Goal: Task Accomplishment & Management: Complete application form

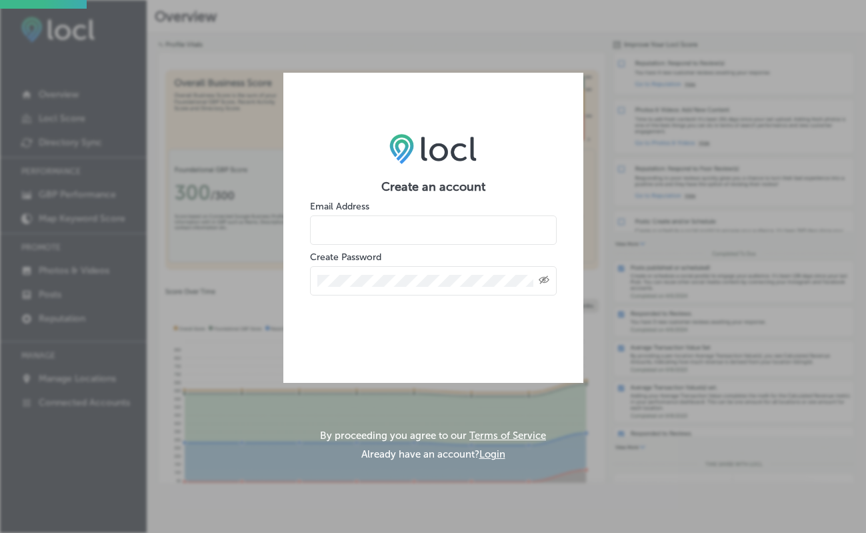
type input "[EMAIL_ADDRESS][DOMAIN_NAME]"
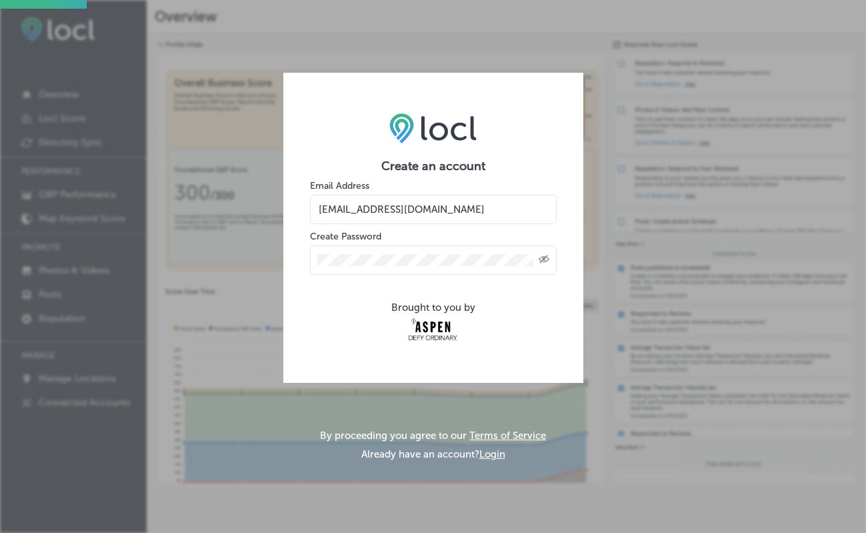
click at [419, 267] on div "Created with Sketch." at bounding box center [433, 259] width 247 height 29
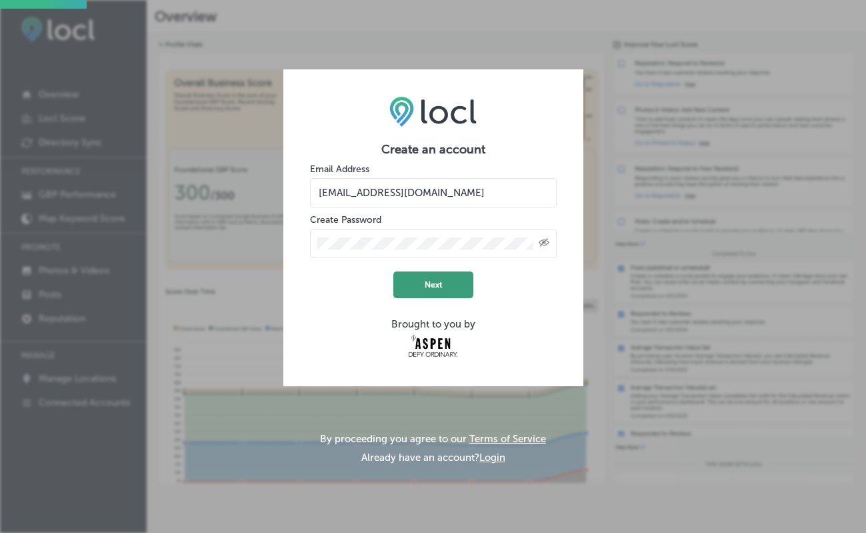
click at [444, 289] on button "Next" at bounding box center [433, 284] width 80 height 27
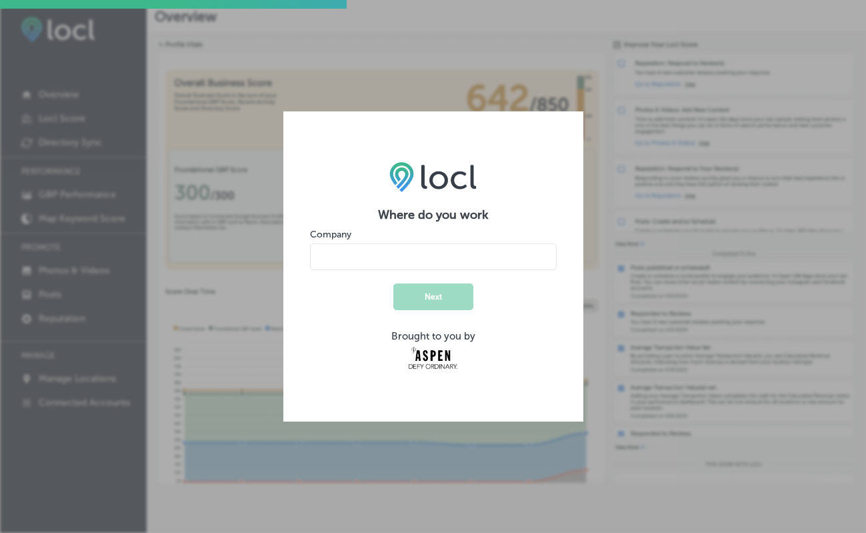
click at [476, 242] on div "Company" at bounding box center [433, 249] width 247 height 41
click at [464, 256] on input "name" at bounding box center [433, 256] width 247 height 27
type input "DO"
click at [451, 295] on button "Next" at bounding box center [433, 296] width 80 height 27
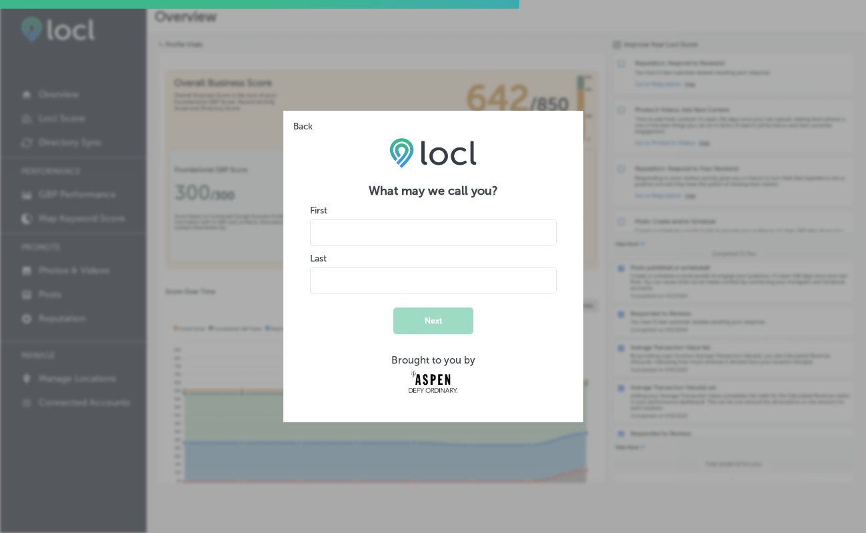
click at [376, 233] on input "name" at bounding box center [433, 232] width 247 height 27
type input "[PERSON_NAME]"
click at [437, 329] on button "Next" at bounding box center [433, 320] width 80 height 27
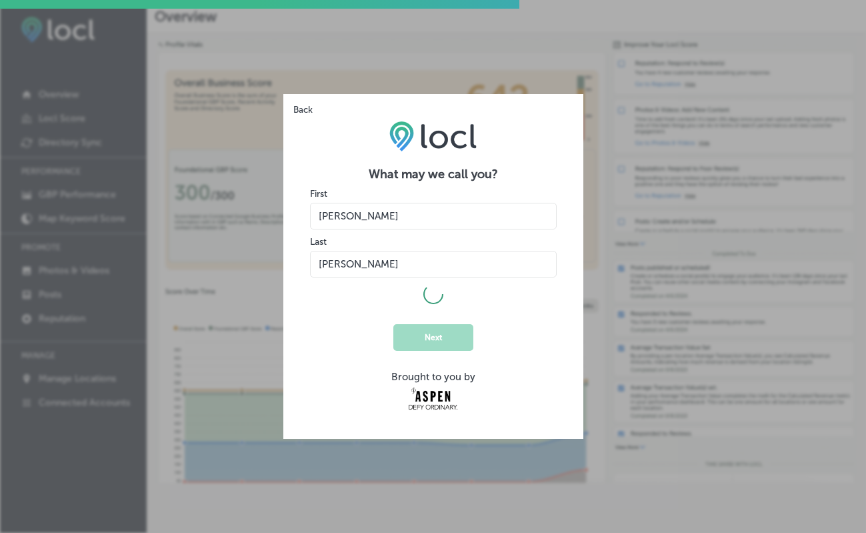
select select "US"
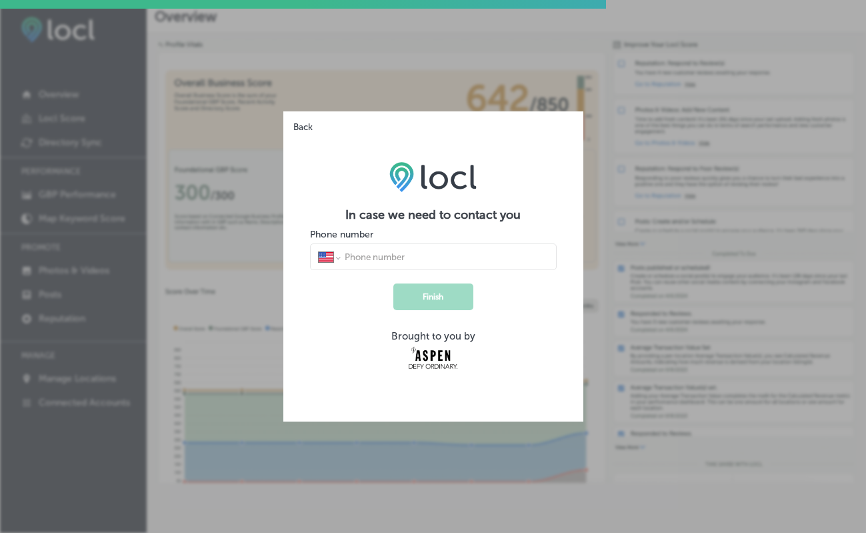
click at [411, 261] on input "tel" at bounding box center [445, 257] width 205 height 12
click at [449, 260] on input "tel" at bounding box center [445, 257] width 205 height 12
type input "[PHONE_NUMBER]"
click at [447, 306] on button "Finish" at bounding box center [433, 296] width 80 height 27
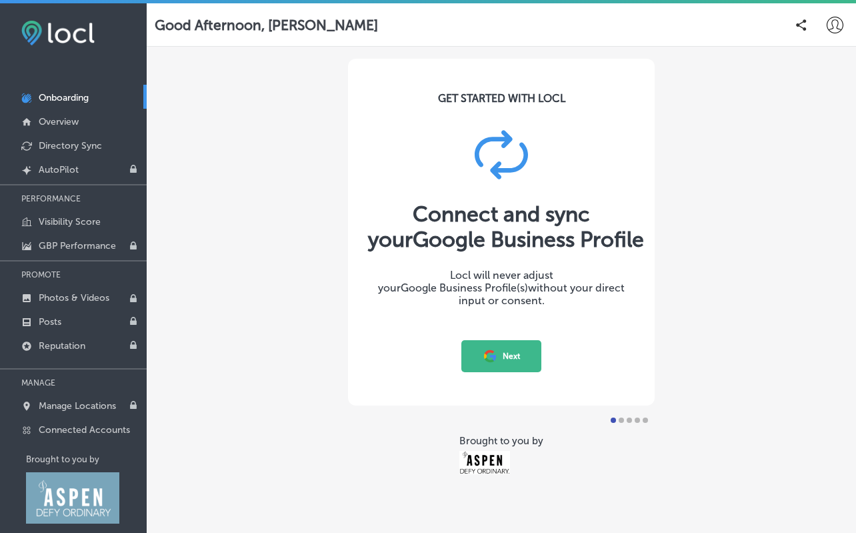
click at [501, 359] on button "Next" at bounding box center [501, 356] width 80 height 32
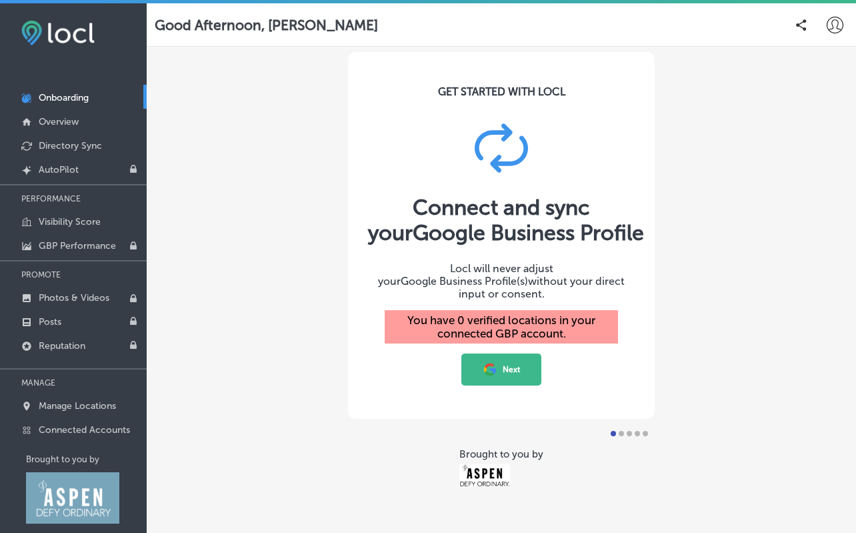
click at [510, 359] on button "Next" at bounding box center [501, 369] width 80 height 32
click at [491, 362] on icon at bounding box center [490, 369] width 15 height 15
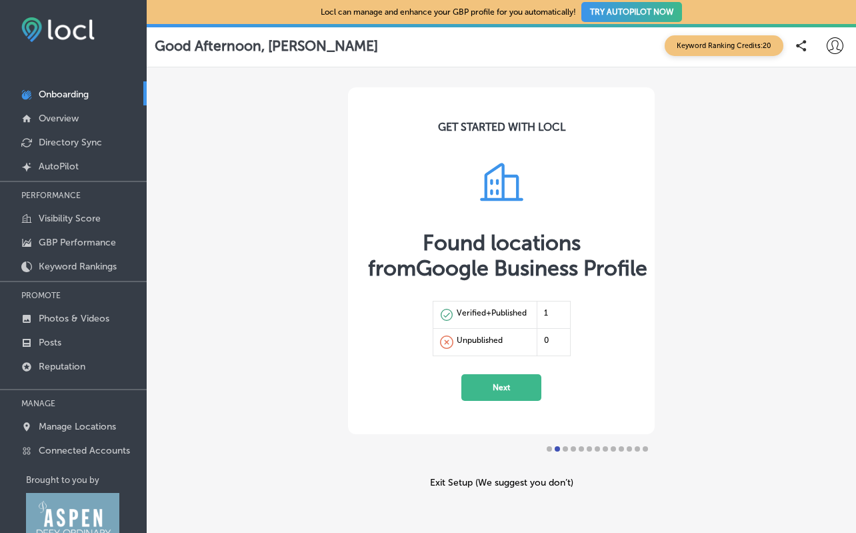
click at [502, 381] on button "Next" at bounding box center [501, 387] width 80 height 27
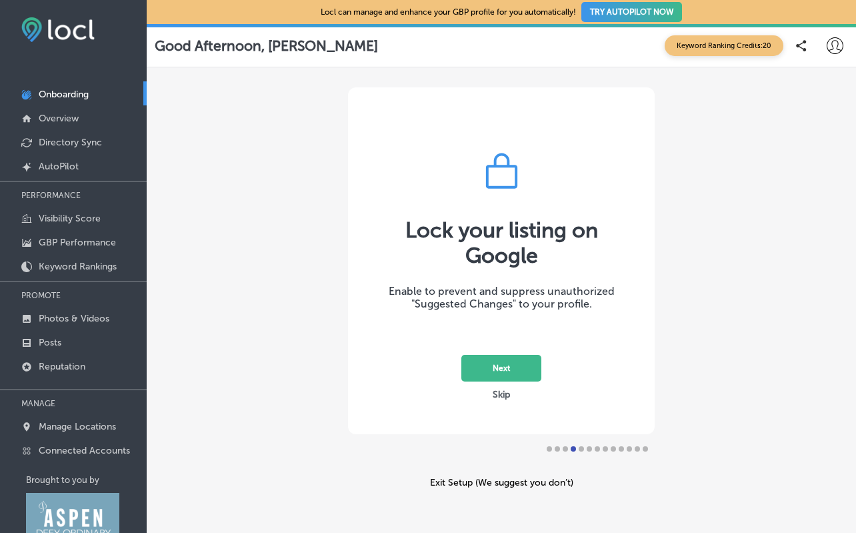
click at [501, 365] on button "Next" at bounding box center [501, 368] width 80 height 27
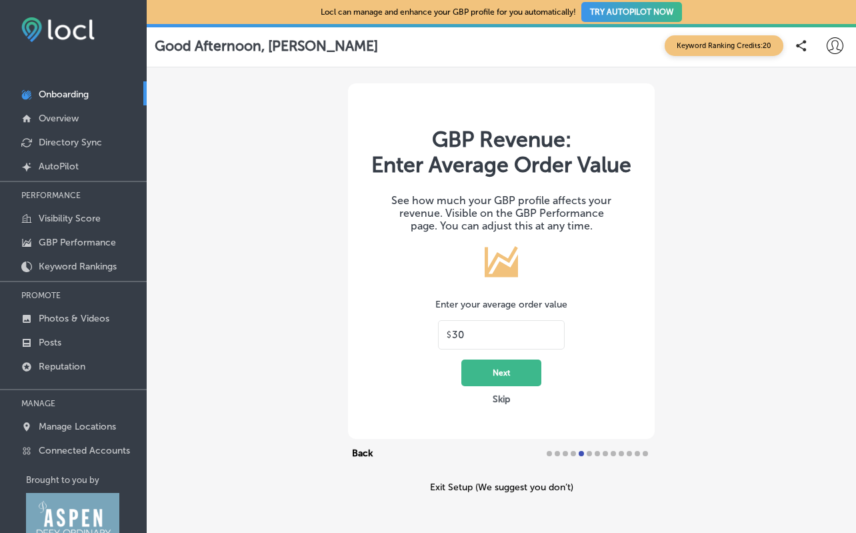
click at [499, 394] on button "Skip" at bounding box center [501, 399] width 25 height 13
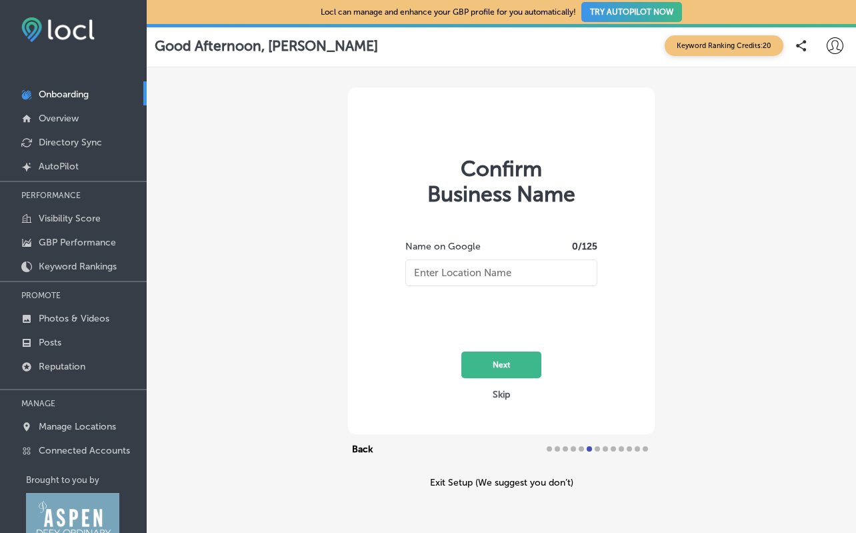
type input "DO (previously Denis Organization)"
click at [504, 369] on button "Next" at bounding box center [501, 364] width 80 height 27
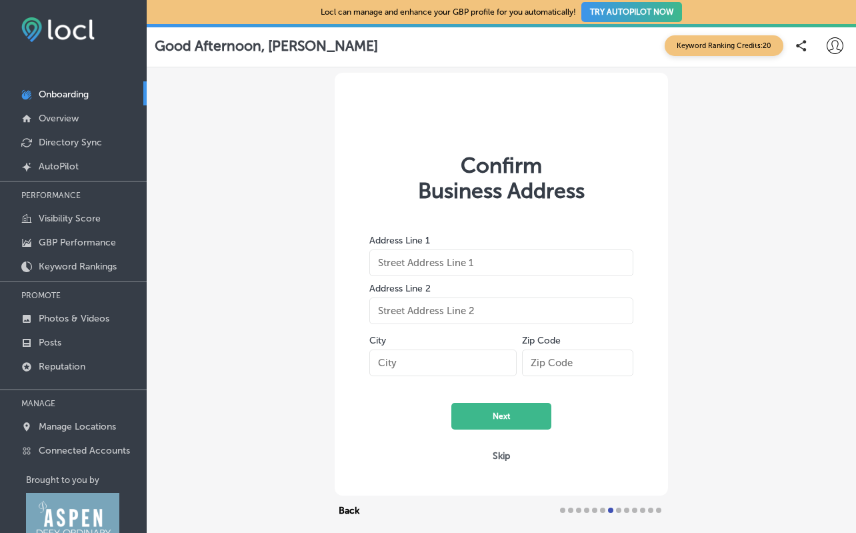
click at [515, 269] on input "text" at bounding box center [501, 262] width 264 height 27
type input "25 Lower Woodbridge Road"
type input "Suite 103"
type input "Snowmass VIllage"
type input "C"
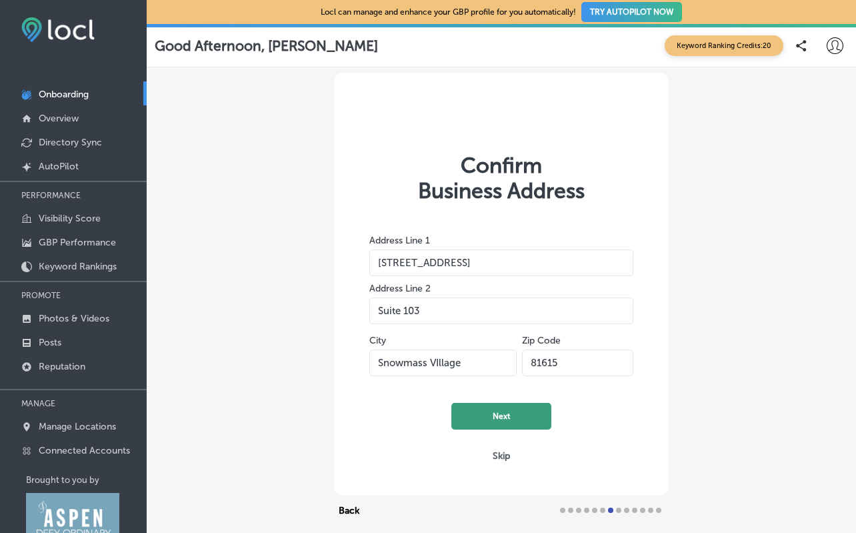
type input "81615"
click at [507, 420] on button "Next" at bounding box center [501, 416] width 100 height 27
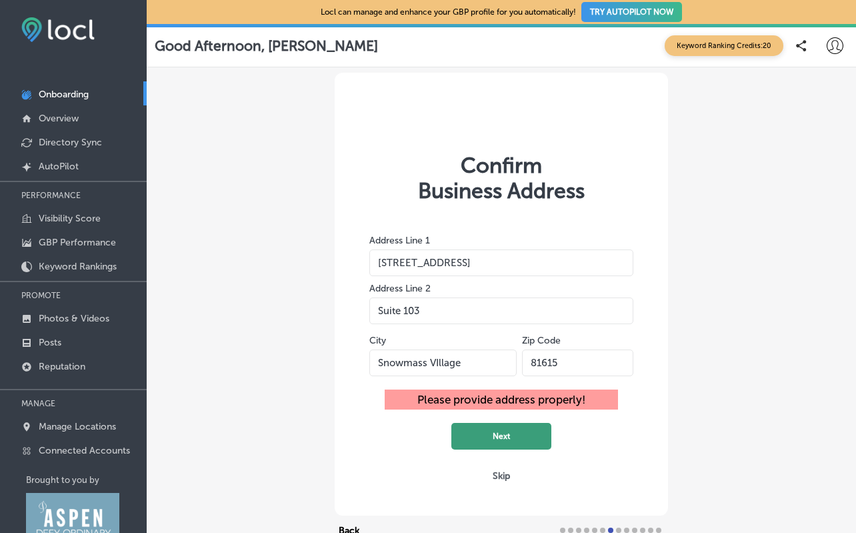
click at [519, 441] on button "Next" at bounding box center [501, 436] width 100 height 27
drag, startPoint x: 429, startPoint y: 313, endPoint x: 358, endPoint y: 309, distance: 70.8
click at [358, 309] on div "Address Line 1 25 Lower Woodbridge Road Address Line 2 Suite 103 City Snowmass …" at bounding box center [501, 331] width 293 height 236
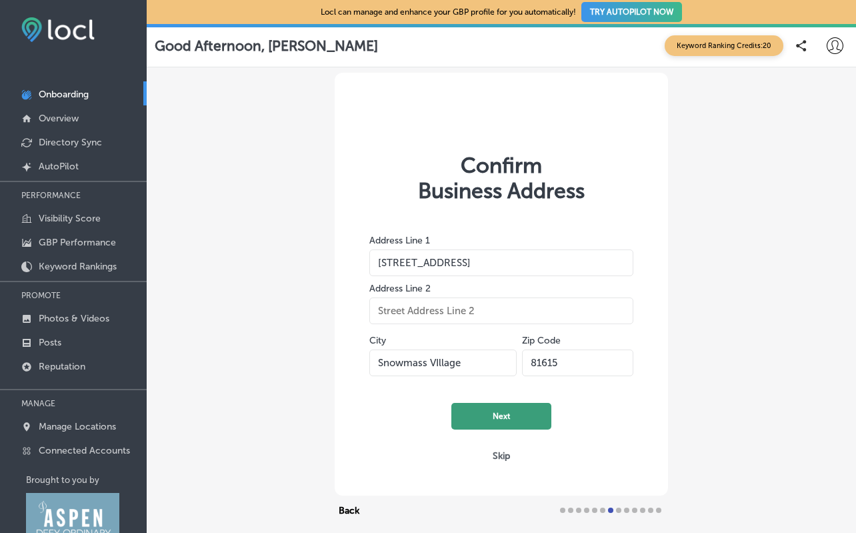
click at [506, 416] on button "Next" at bounding box center [501, 416] width 100 height 27
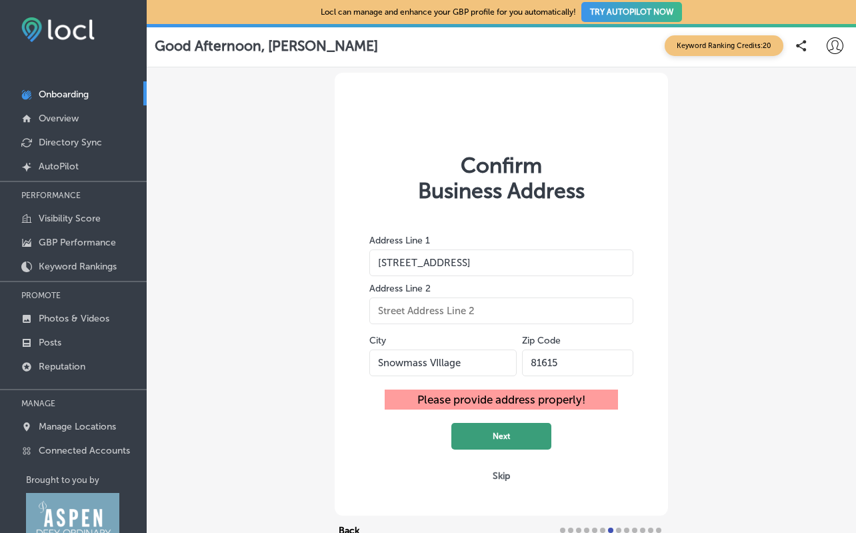
click at [506, 439] on button "Next" at bounding box center [501, 436] width 100 height 27
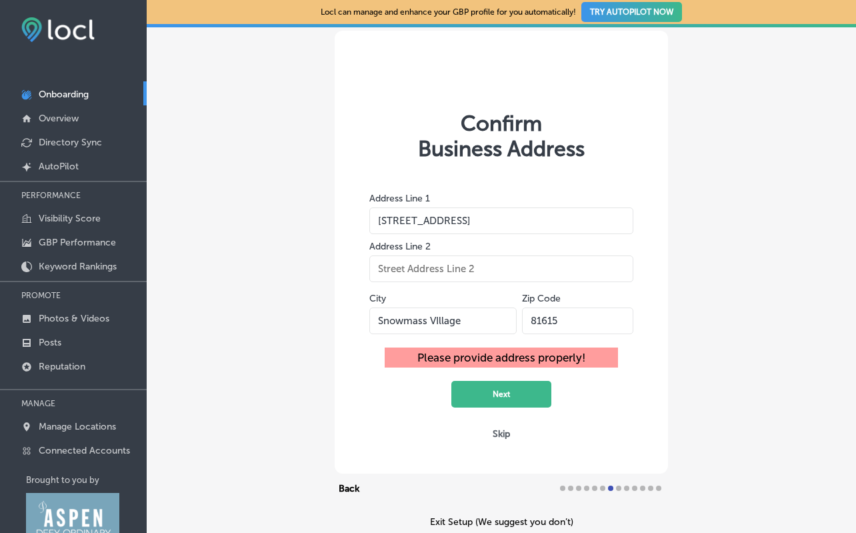
scroll to position [45, 0]
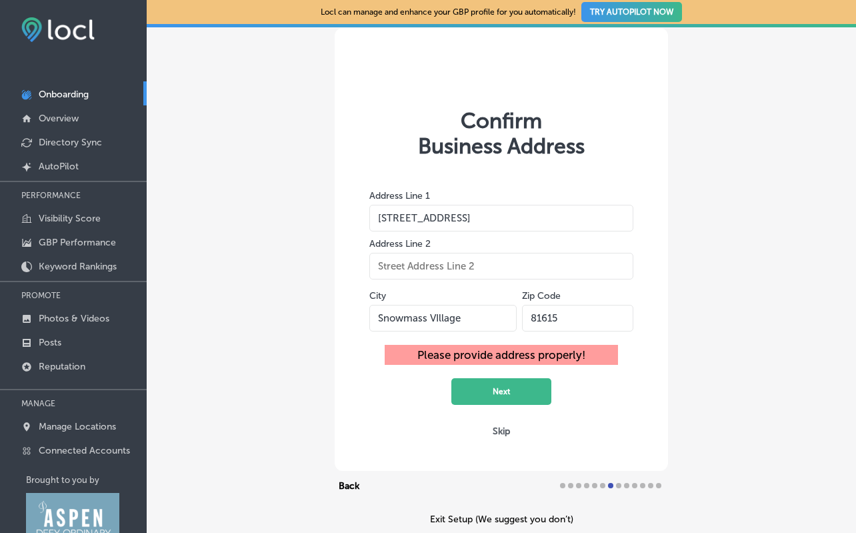
click at [476, 335] on div "City Snowmass VIllage" at bounding box center [442, 313] width 147 height 49
click at [545, 215] on input "25 Lower Woodbridge Road" at bounding box center [501, 218] width 264 height 27
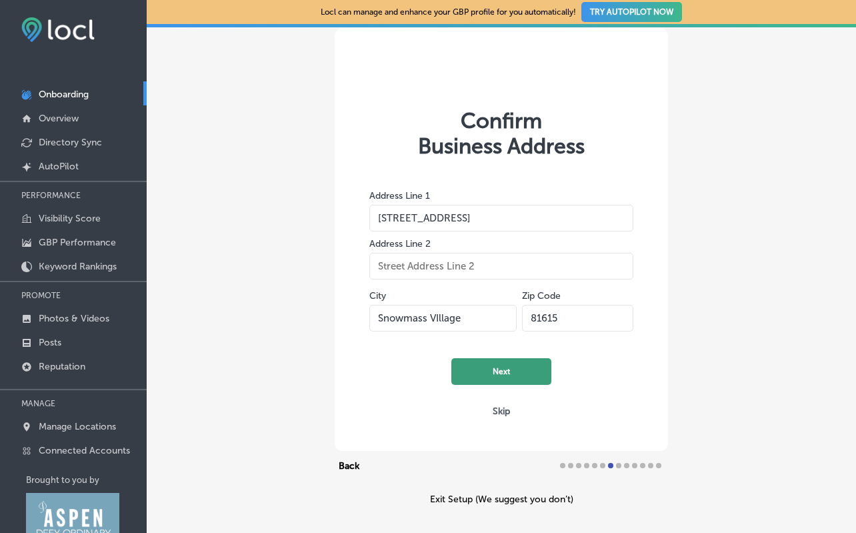
click at [501, 375] on button "Next" at bounding box center [501, 371] width 100 height 27
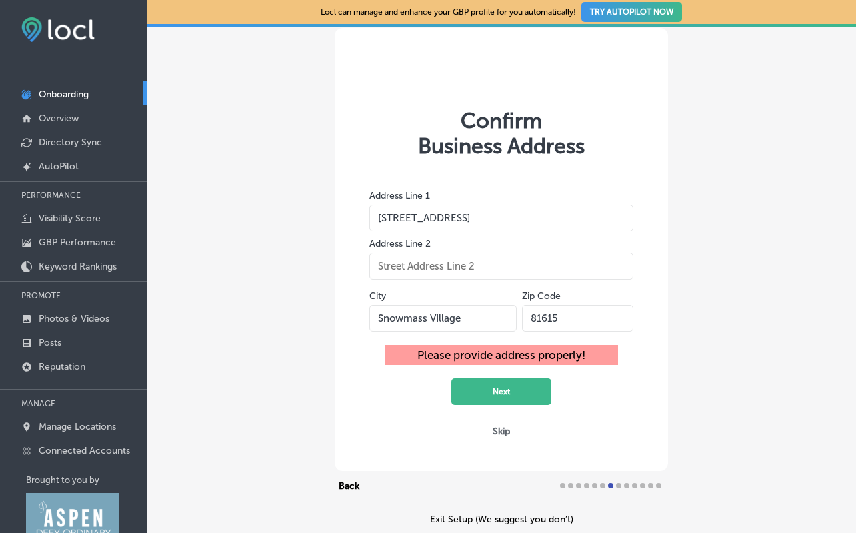
click at [539, 221] on input "25 Lower Woodbridge Road Suite 103" at bounding box center [501, 218] width 264 height 27
click at [557, 215] on input "25 Lower Woodbridge Road Suite 103" at bounding box center [501, 218] width 264 height 27
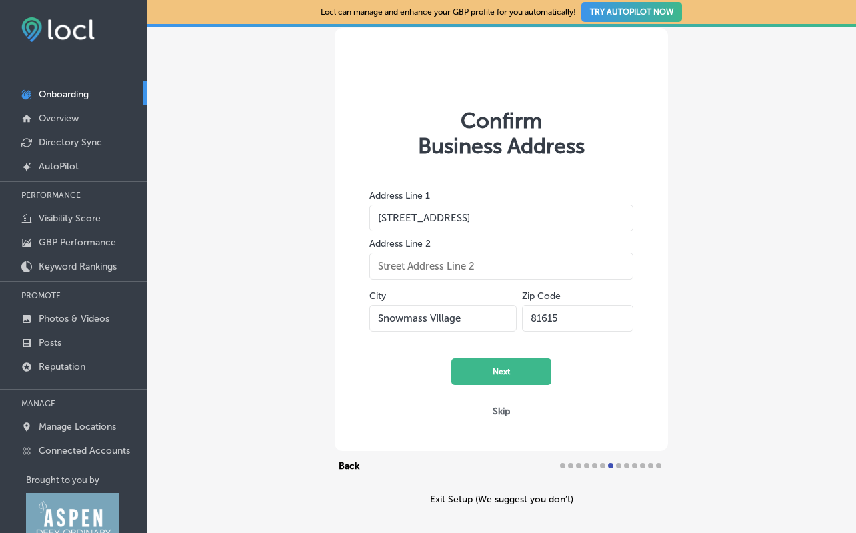
type input "25 Lower Woodbridge Road"
click at [519, 269] on input "text" at bounding box center [501, 266] width 264 height 27
type input "Suite 103"
click at [510, 373] on button "Next" at bounding box center [501, 371] width 100 height 27
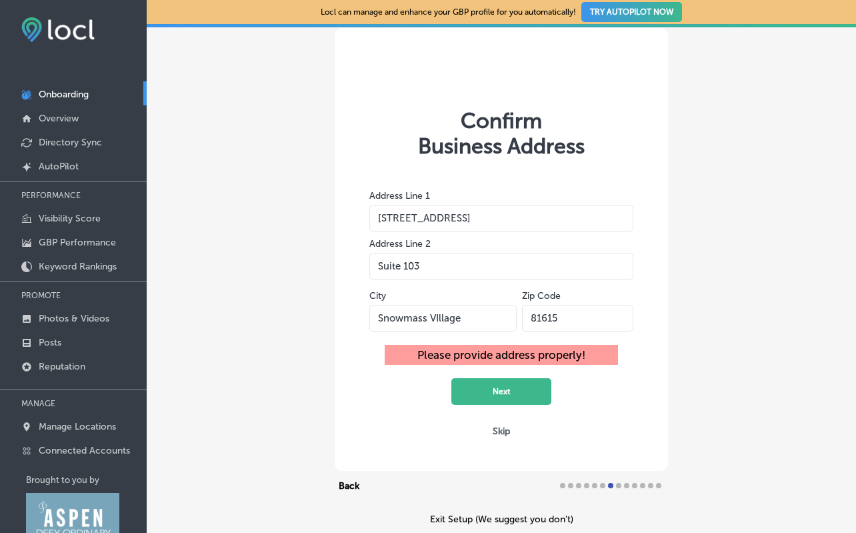
click at [497, 439] on div "Confirm Business Address Address Line 1 25 Lower Woodbridge Road Address Line 2…" at bounding box center [501, 249] width 333 height 443
click at [498, 433] on button "Skip" at bounding box center [501, 431] width 25 height 13
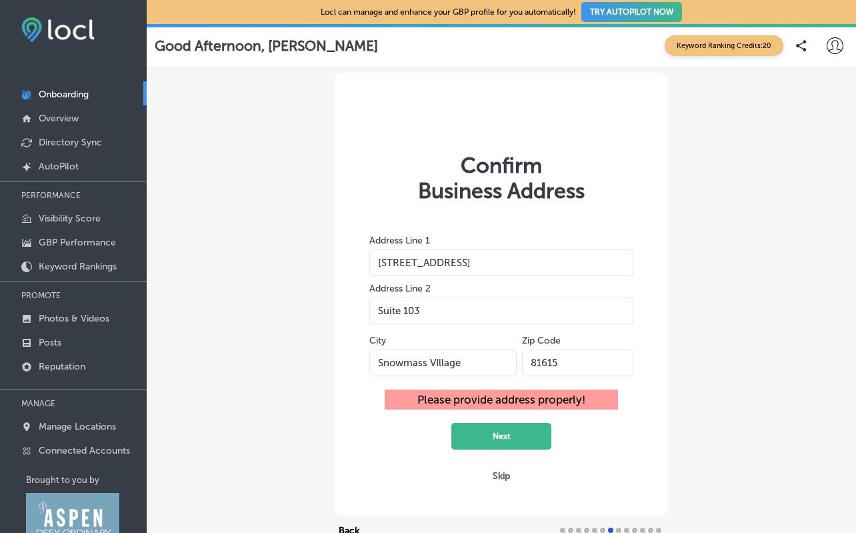
select select "US"
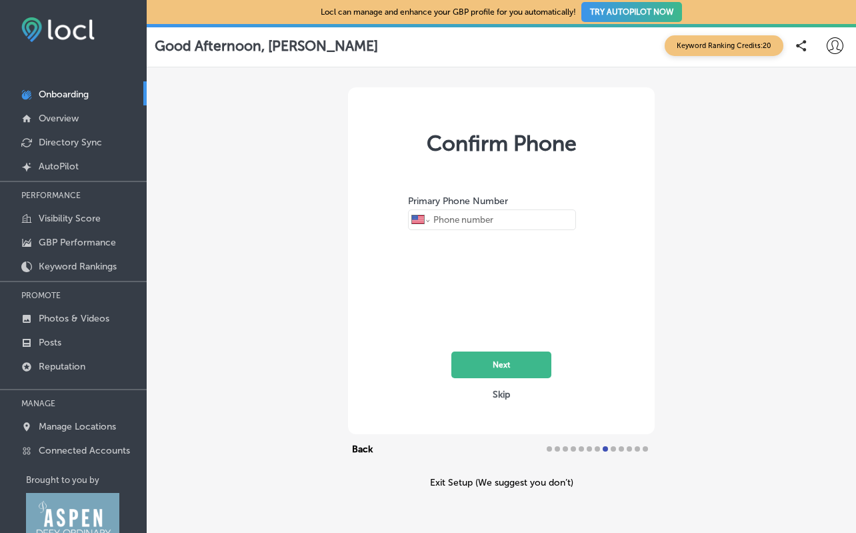
type input "+1 970 309 1389"
click at [529, 365] on button "Next" at bounding box center [501, 364] width 100 height 27
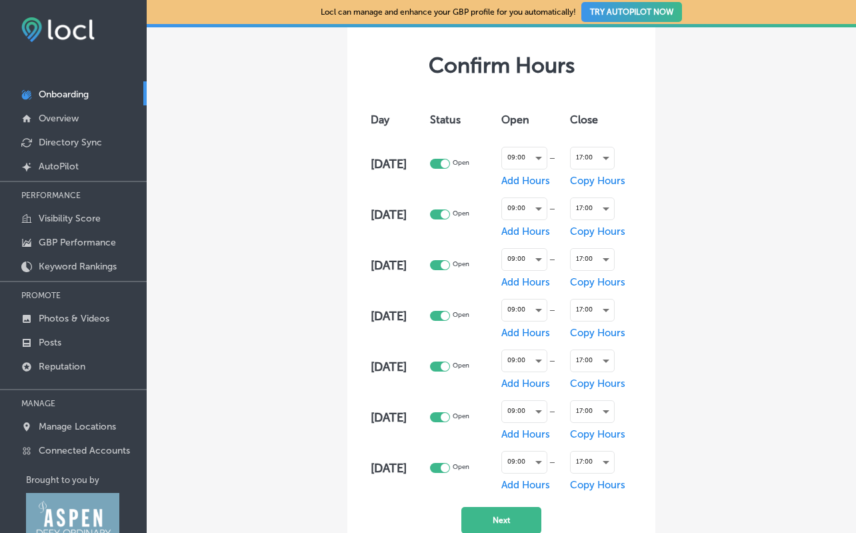
scroll to position [82, 0]
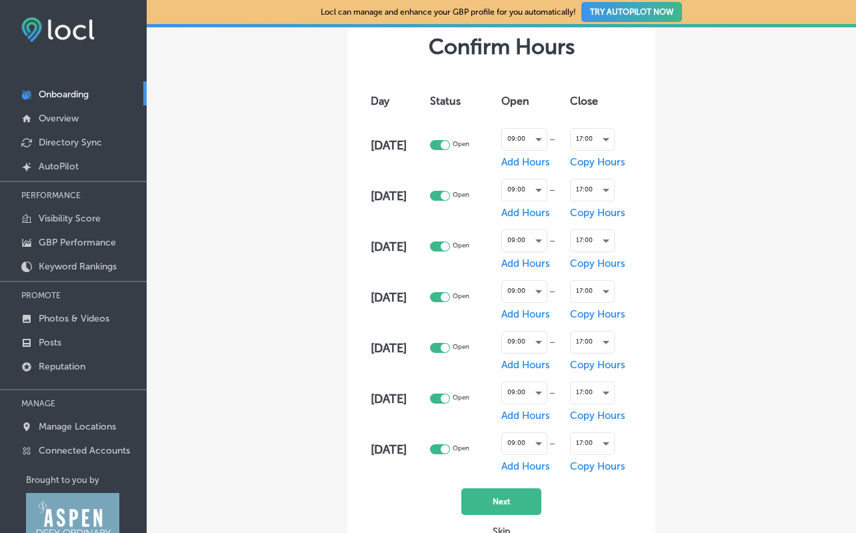
click at [449, 451] on div at bounding box center [445, 449] width 9 height 9
checkbox input "false"
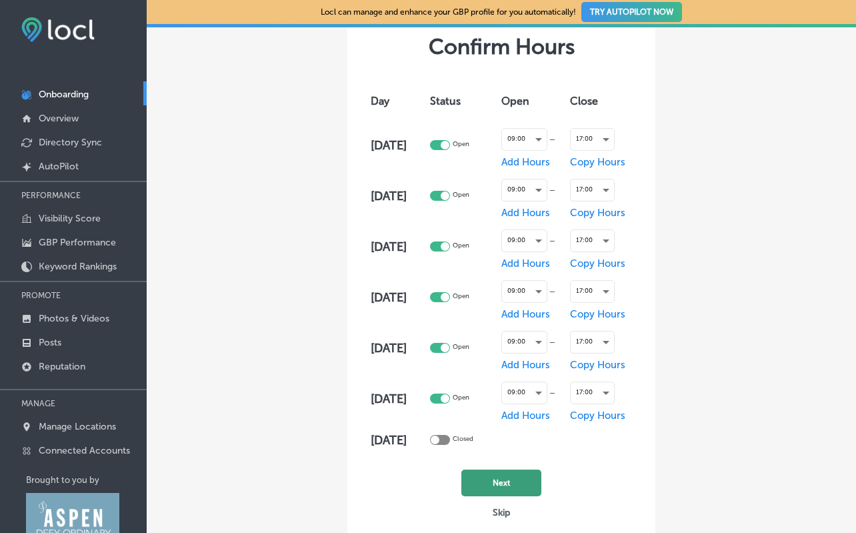
click at [511, 487] on button "Next" at bounding box center [501, 482] width 80 height 27
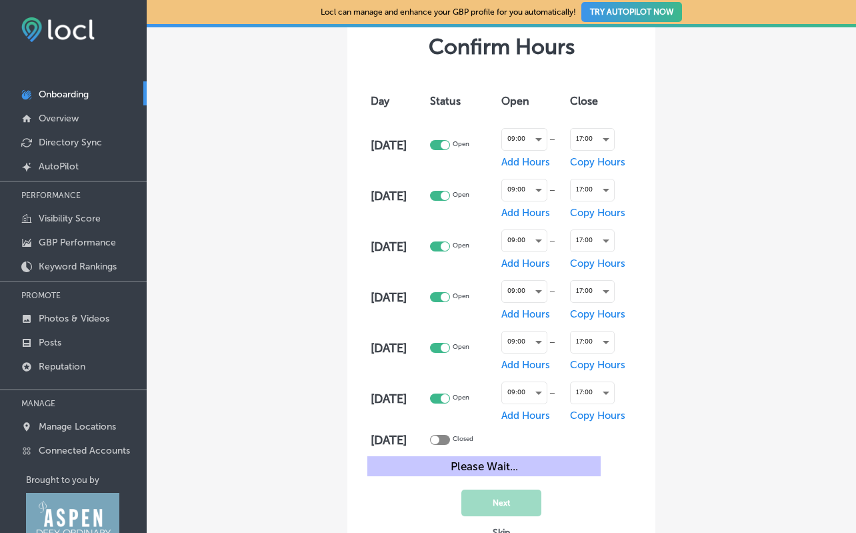
scroll to position [0, 0]
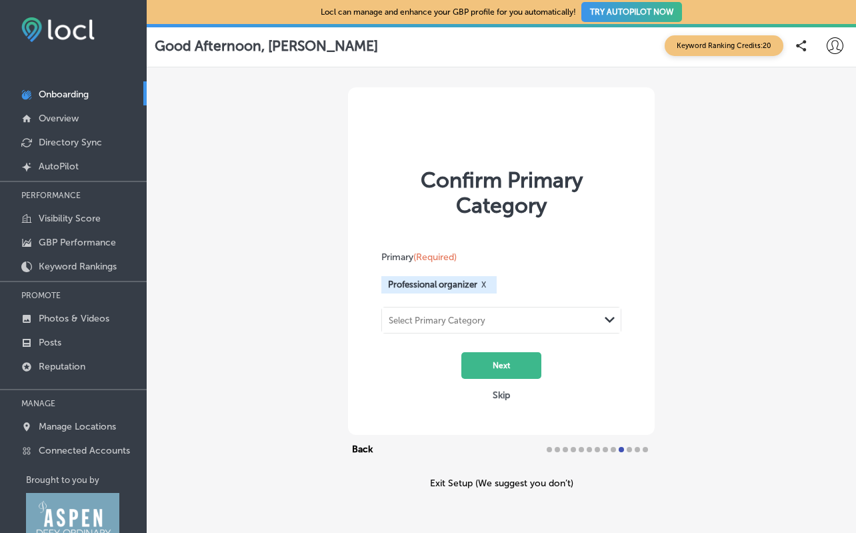
click at [524, 325] on div "Select Primary Category" at bounding box center [490, 320] width 217 height 18
click at [524, 323] on div "Select Primary Category" at bounding box center [490, 320] width 217 height 18
click at [515, 369] on button "Next" at bounding box center [501, 365] width 80 height 27
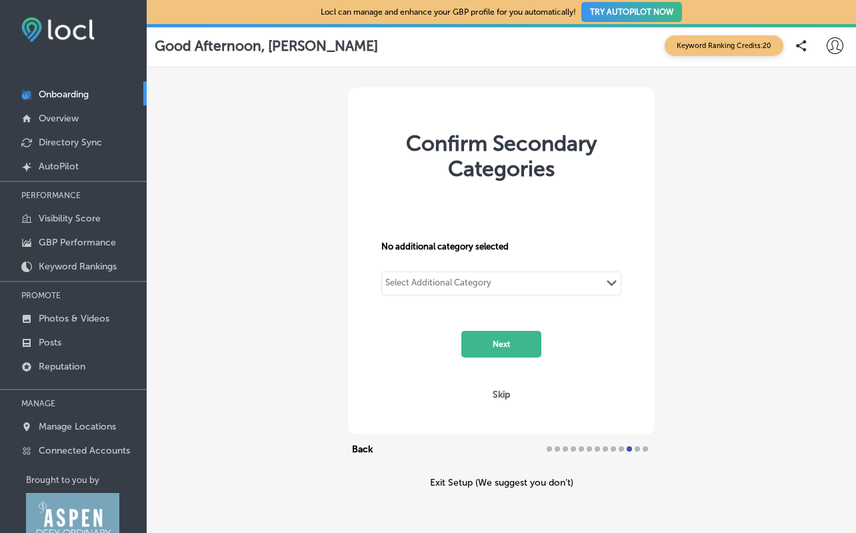
click at [517, 284] on div "Select Additional Category Path Created with Sketch." at bounding box center [501, 283] width 239 height 23
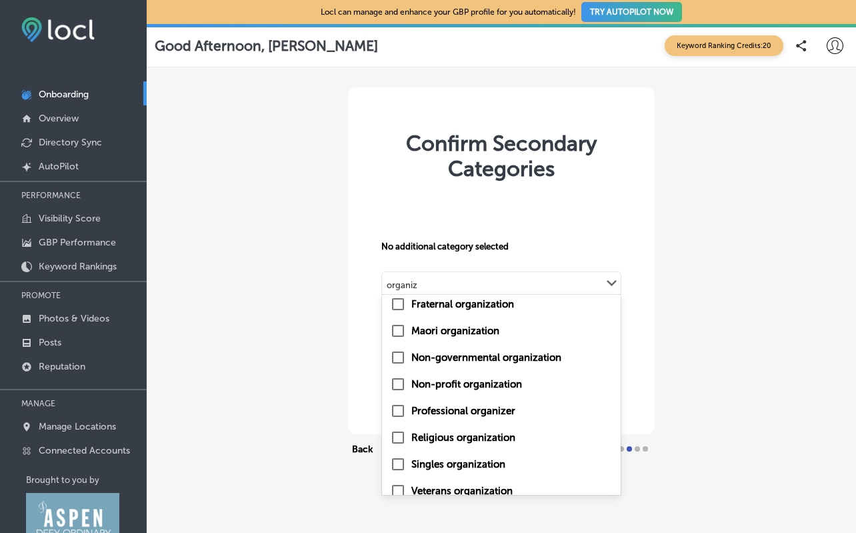
scroll to position [106, 0]
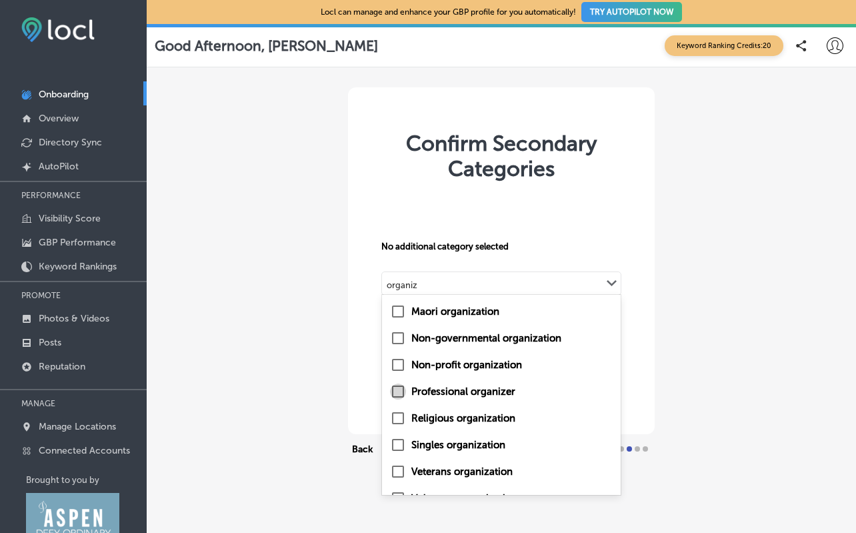
click at [397, 391] on input "checkbox" at bounding box center [398, 391] width 16 height 16
type input "organiz"
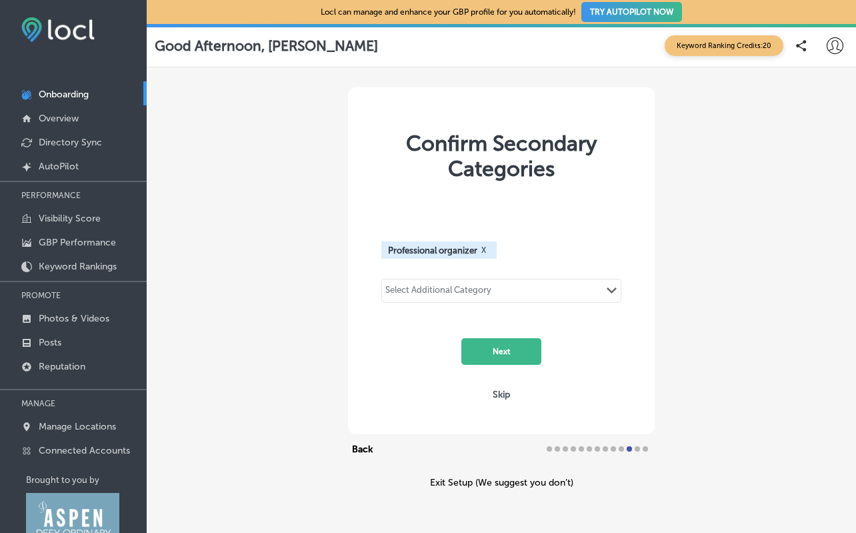
click at [525, 293] on div "Select Additional Category Path Created with Sketch." at bounding box center [501, 290] width 239 height 23
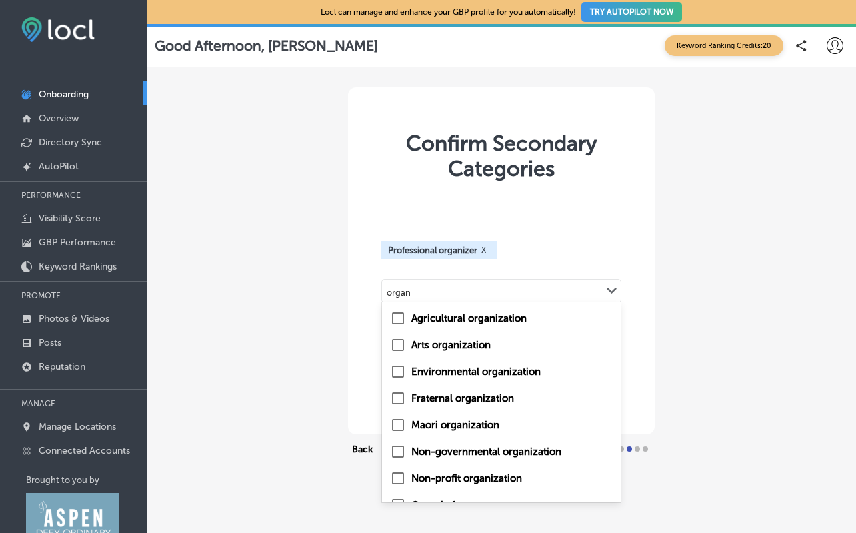
type input "organiz"
checkbox input "true"
checkbox input "false"
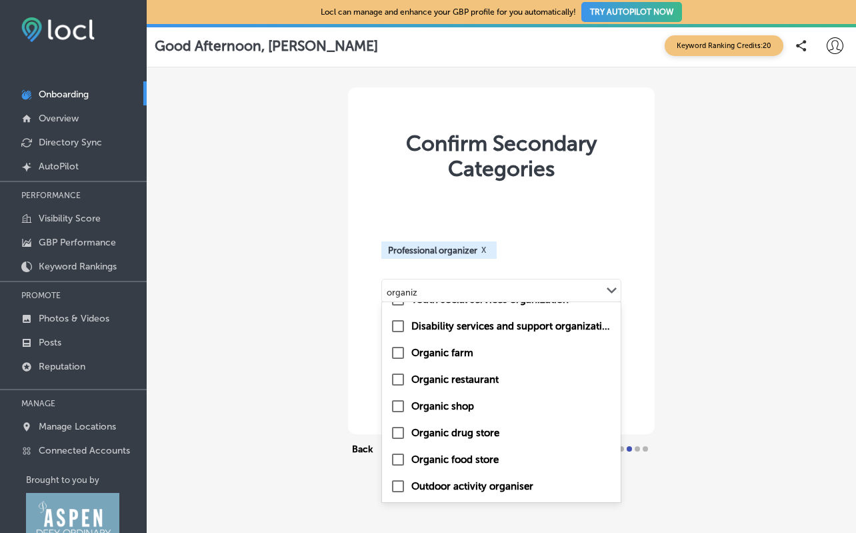
scroll to position [0, 0]
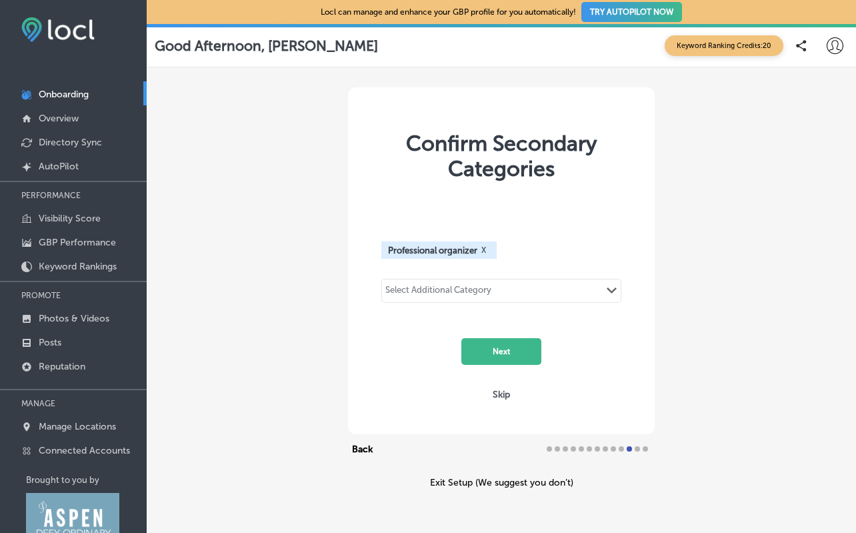
drag, startPoint x: 421, startPoint y: 293, endPoint x: 403, endPoint y: 290, distance: 17.7
click at [403, 290] on div "Select Additional Category Path Created with Sketch." at bounding box center [501, 290] width 239 height 23
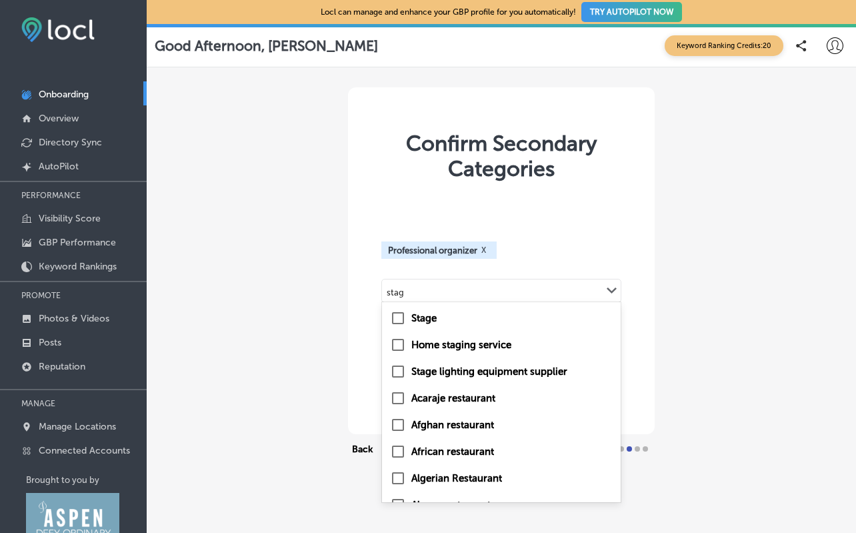
click at [401, 344] on input "checkbox" at bounding box center [398, 345] width 16 height 16
type input "stag"
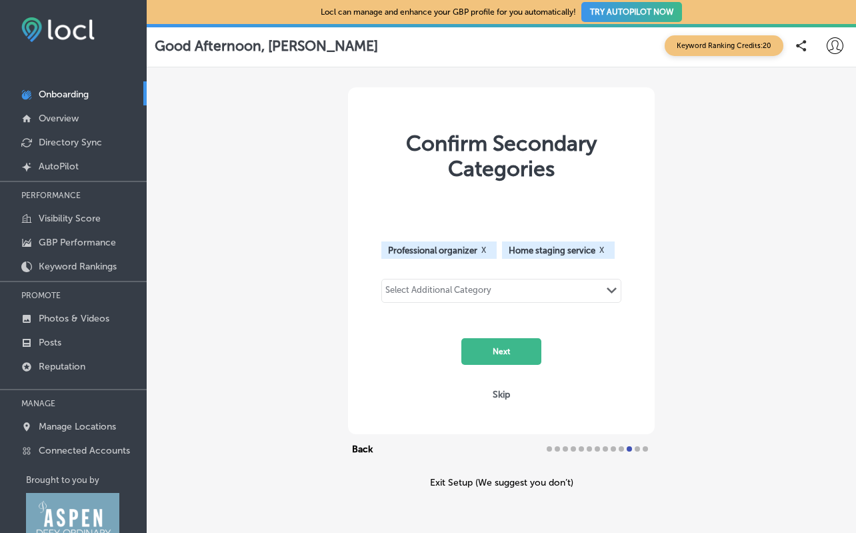
click at [471, 293] on div "Select Additional Category" at bounding box center [438, 292] width 106 height 15
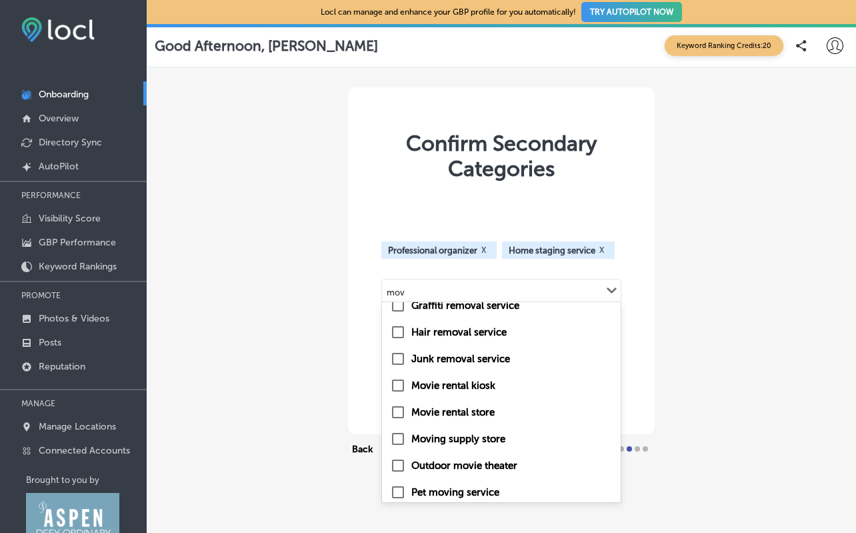
scroll to position [149, 0]
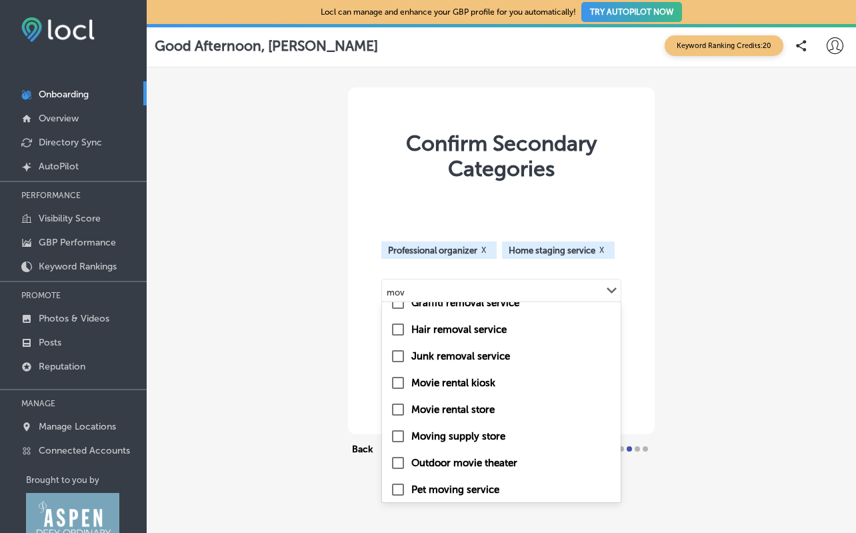
click at [397, 357] on input "checkbox" at bounding box center [398, 356] width 16 height 16
type input "mov"
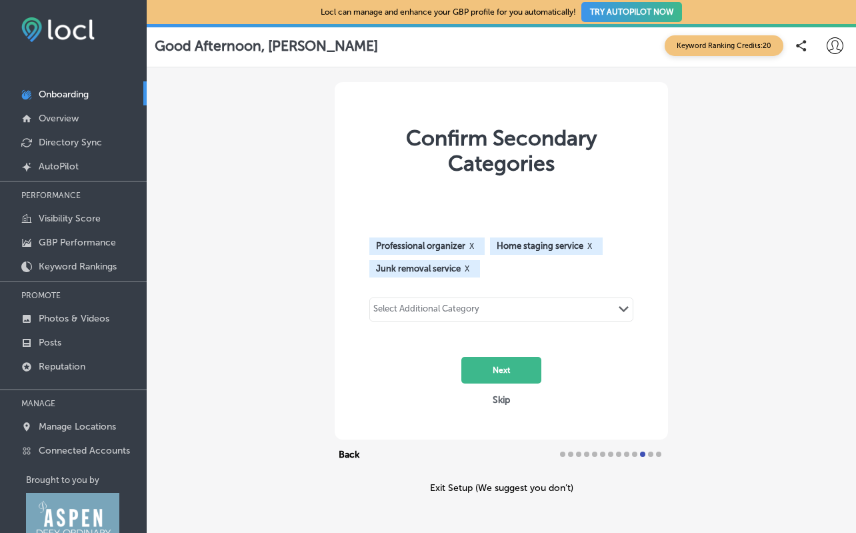
click at [453, 306] on div "Select Additional Category" at bounding box center [426, 310] width 106 height 15
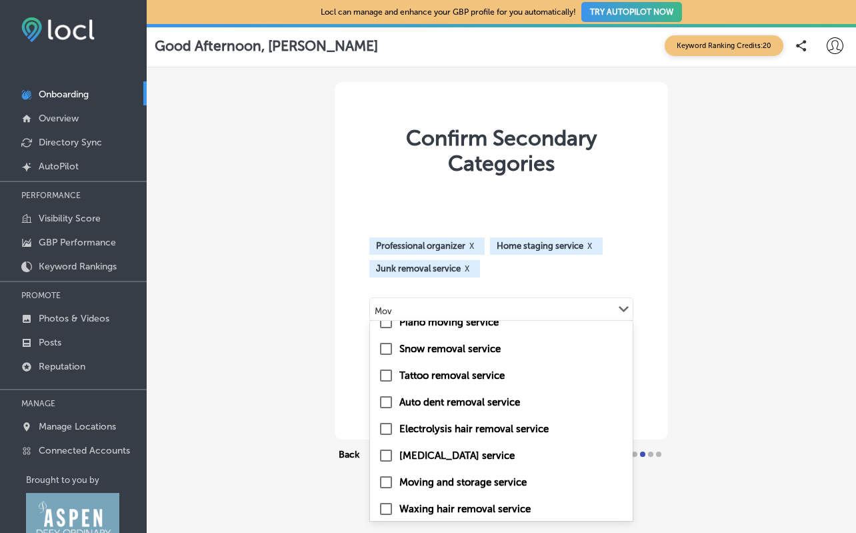
scroll to position [365, 0]
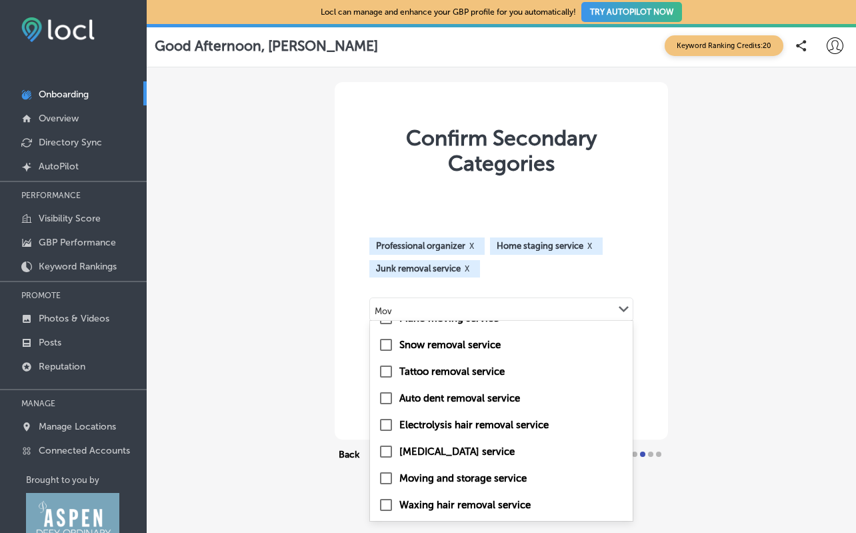
click at [388, 479] on input "checkbox" at bounding box center [386, 478] width 16 height 16
type input "Mov"
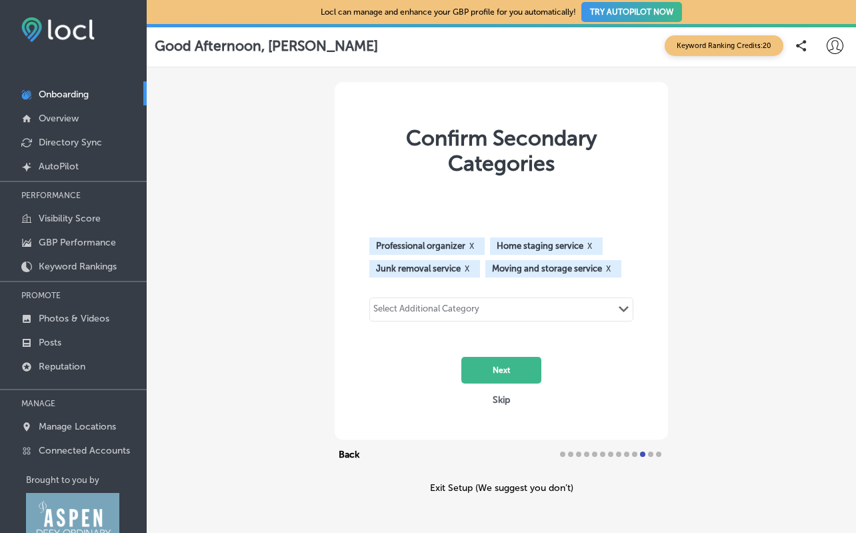
click at [479, 313] on div "Select Additional Category" at bounding box center [426, 310] width 106 height 15
type input "Mov"
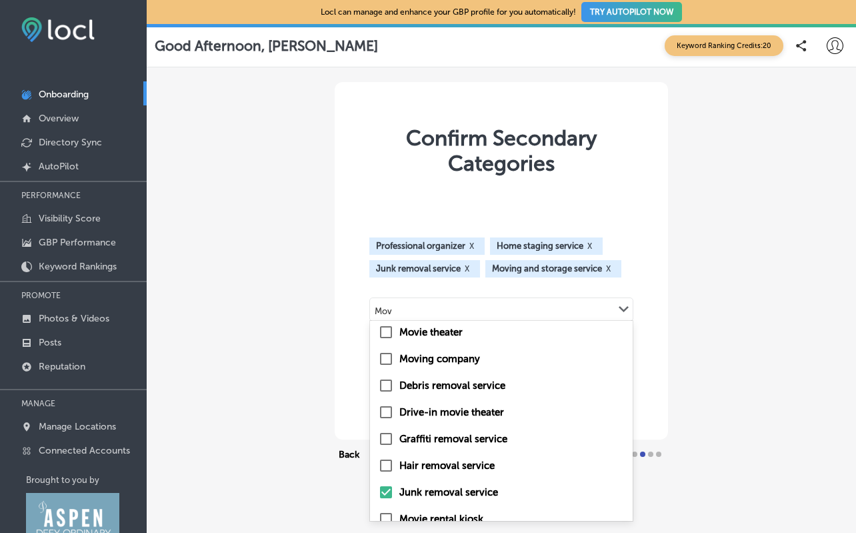
scroll to position [30, 0]
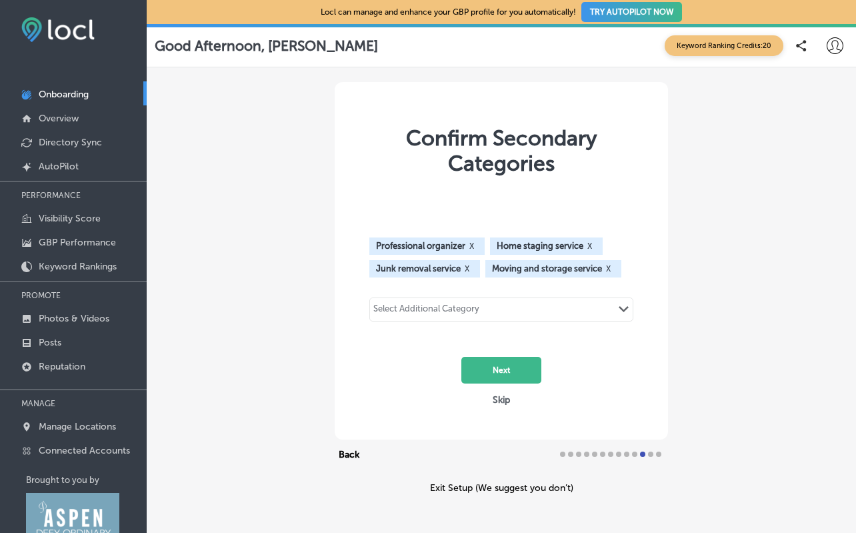
drag, startPoint x: 414, startPoint y: 316, endPoint x: 372, endPoint y: 311, distance: 42.3
click at [372, 311] on div "Select Additional Category Path Created with Sketch." at bounding box center [501, 309] width 263 height 23
type input "Kitch"
drag, startPoint x: 406, startPoint y: 314, endPoint x: 343, endPoint y: 317, distance: 62.7
click at [343, 317] on div "Confirm Secondary Categories Professional organizer X Home staging service X Ju…" at bounding box center [501, 260] width 333 height 357
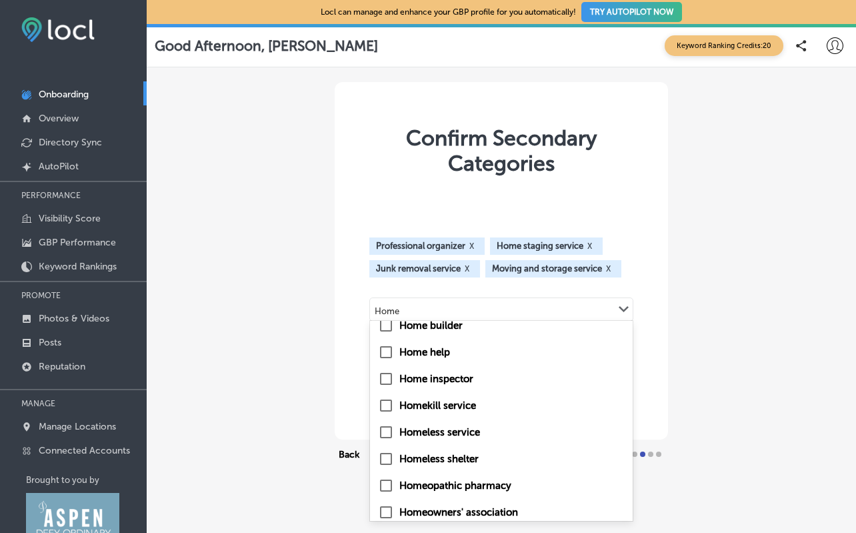
scroll to position [145, 0]
click at [384, 352] on input "checkbox" at bounding box center [386, 351] width 16 height 16
type input "Home"
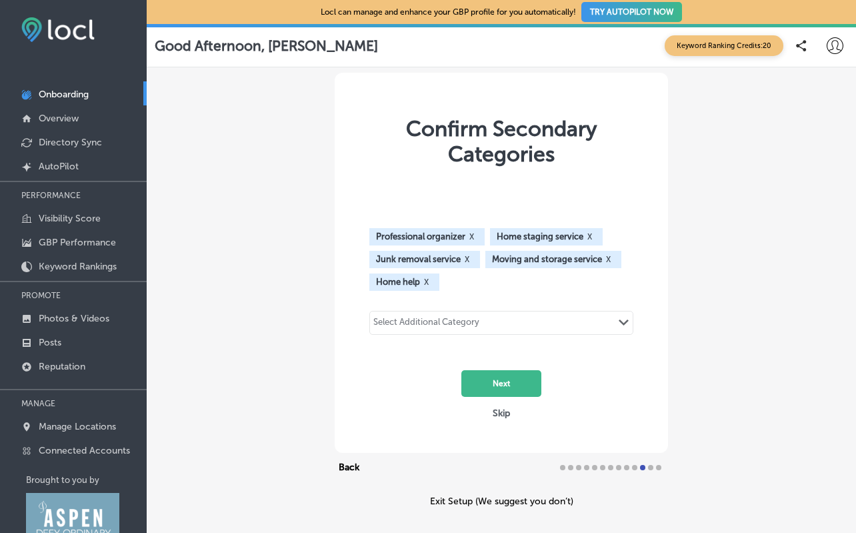
click at [447, 323] on div "Select Additional Category" at bounding box center [426, 324] width 106 height 15
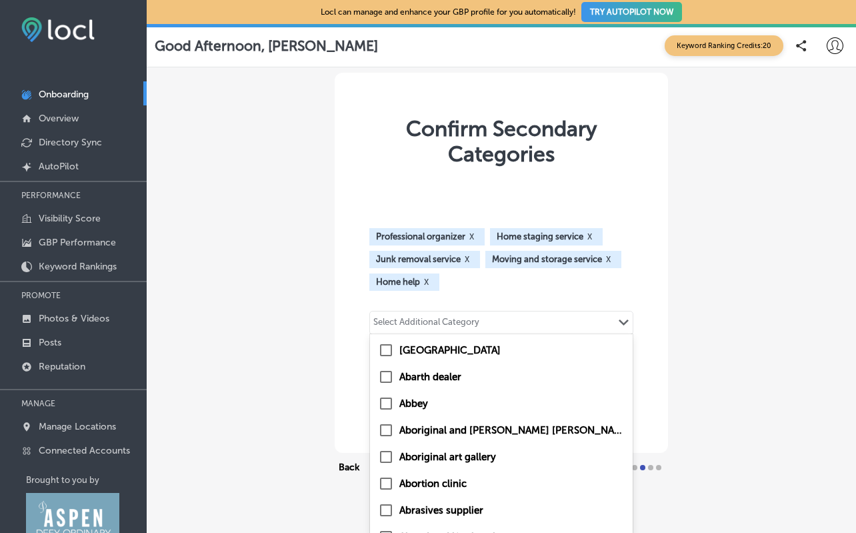
scroll to position [3, 0]
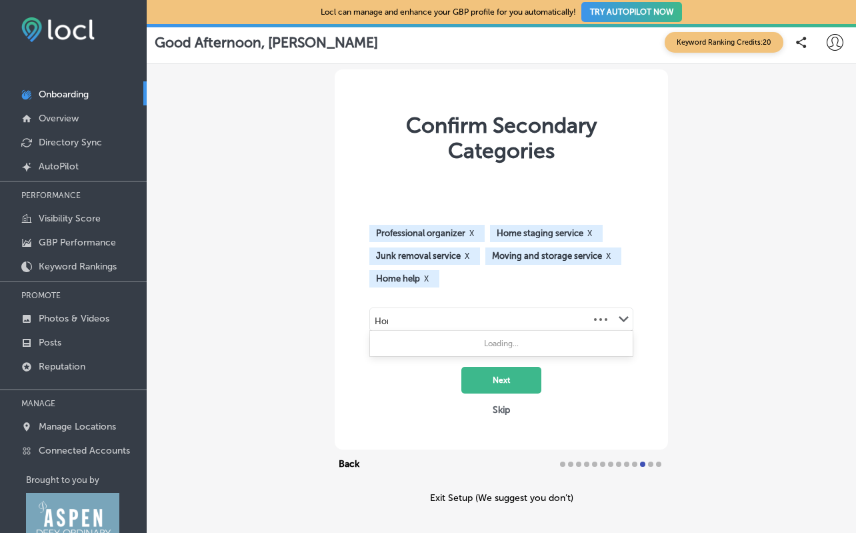
type input "Home"
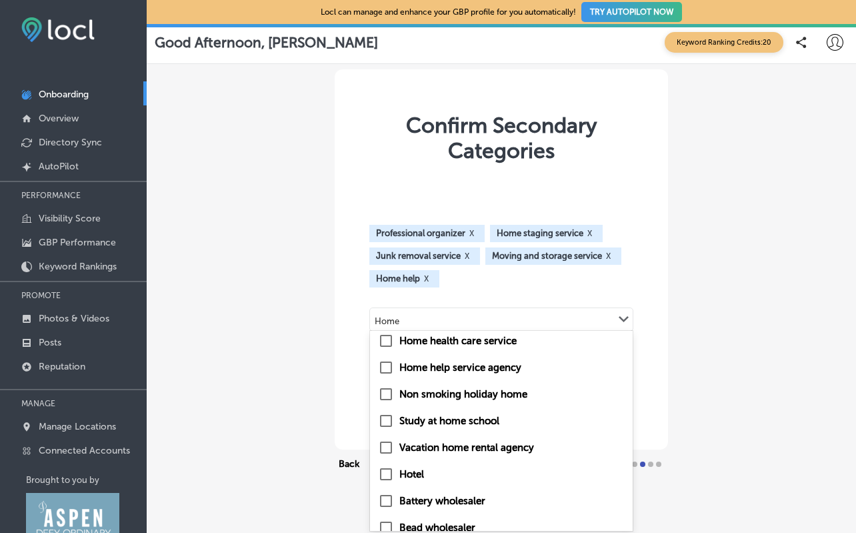
scroll to position [1005, 0]
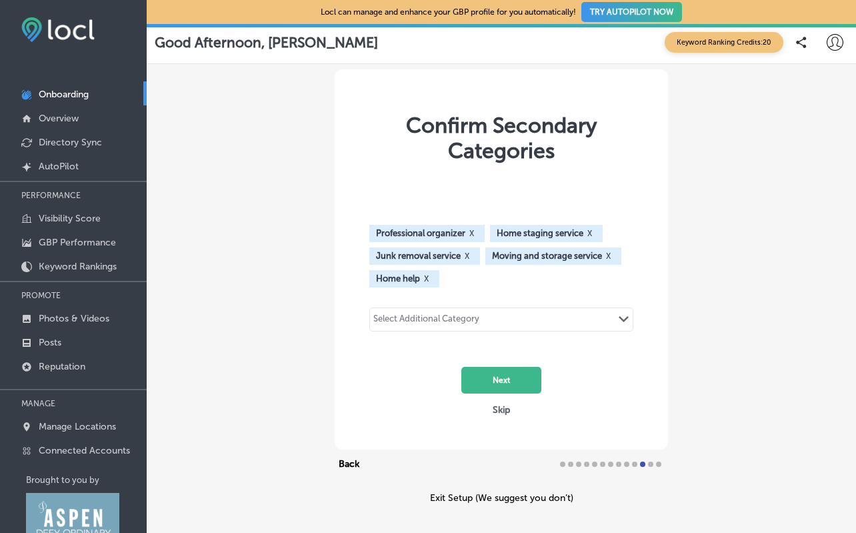
drag, startPoint x: 404, startPoint y: 321, endPoint x: 375, endPoint y: 322, distance: 28.7
click at [375, 322] on div "Select Additional Category Path Created with Sketch." at bounding box center [501, 319] width 263 height 23
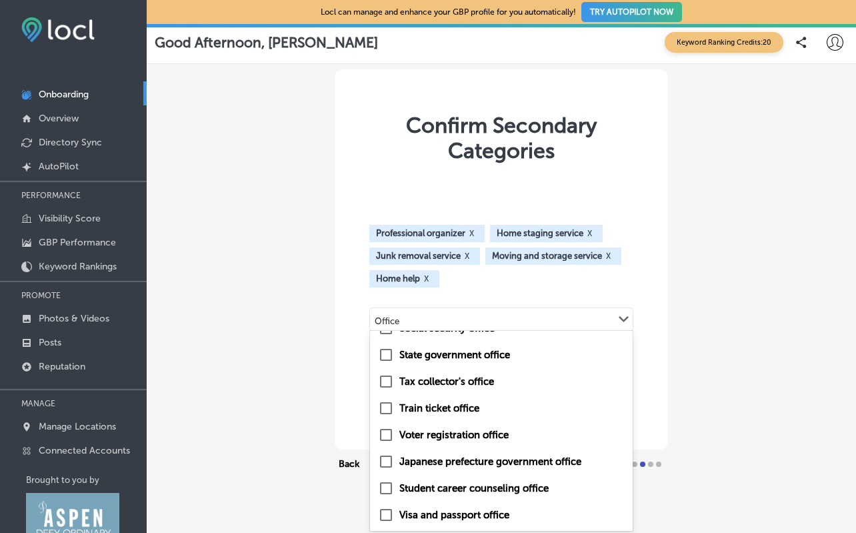
scroll to position [0, 0]
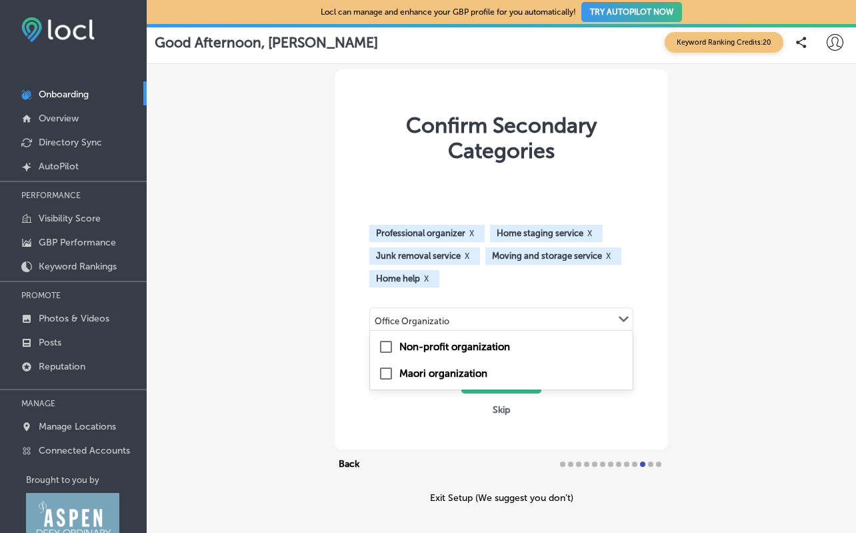
type input "Office Organization"
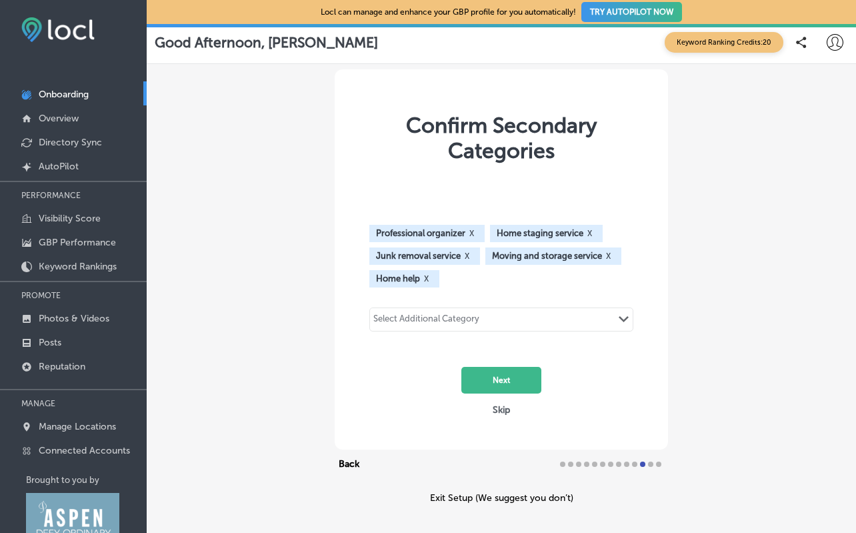
drag, startPoint x: 465, startPoint y: 317, endPoint x: 396, endPoint y: 321, distance: 69.4
click at [396, 321] on div "Select Additional Category Path Created with Sketch." at bounding box center [501, 319] width 263 height 23
click at [397, 321] on div "Select Additional Category" at bounding box center [426, 320] width 106 height 15
type input "pack"
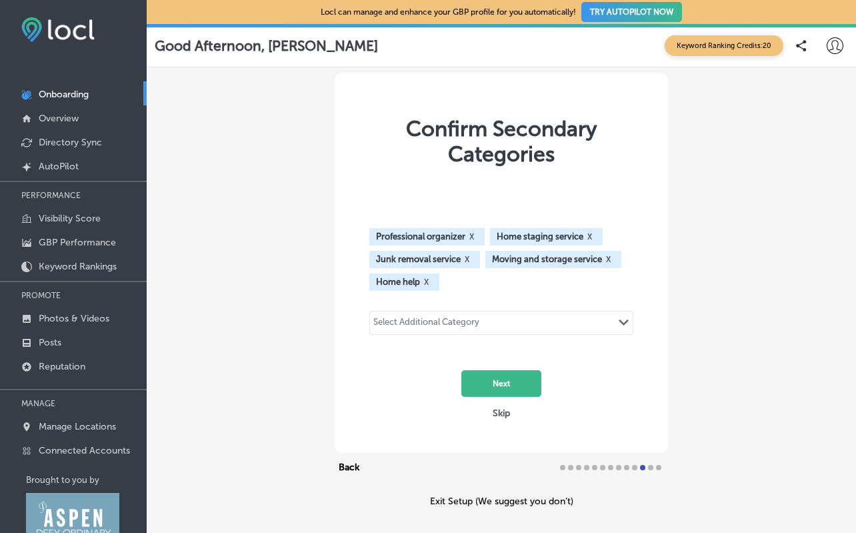
click at [403, 320] on div "Select Additional Category Path Created with Sketch." at bounding box center [501, 322] width 263 height 23
click at [403, 320] on div "Select Additional Category" at bounding box center [426, 324] width 106 height 15
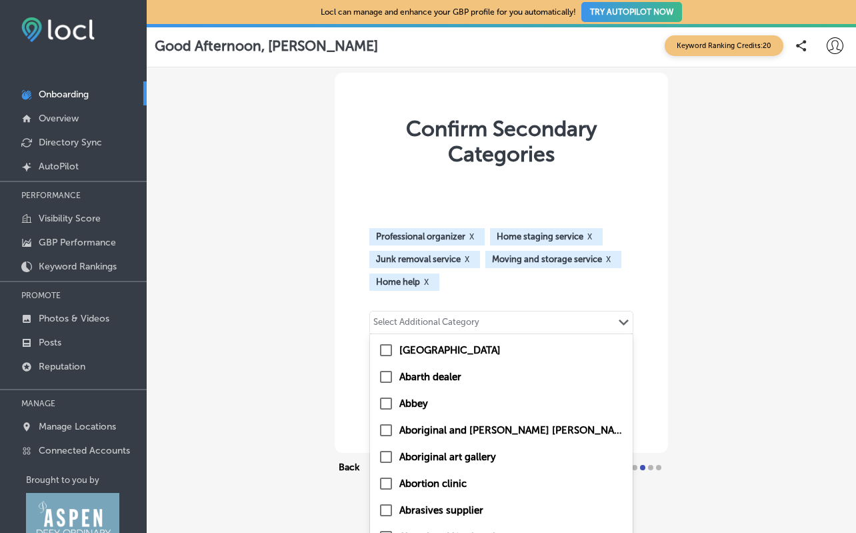
scroll to position [3, 0]
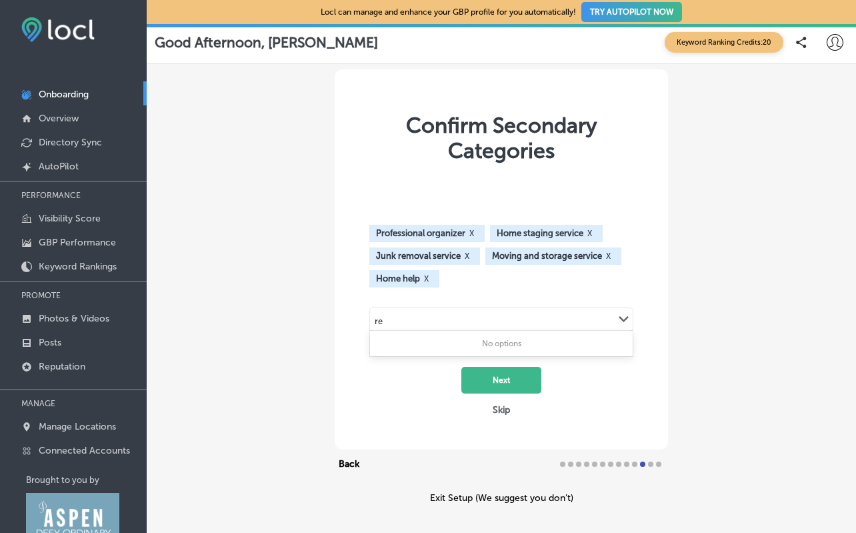
type input "r"
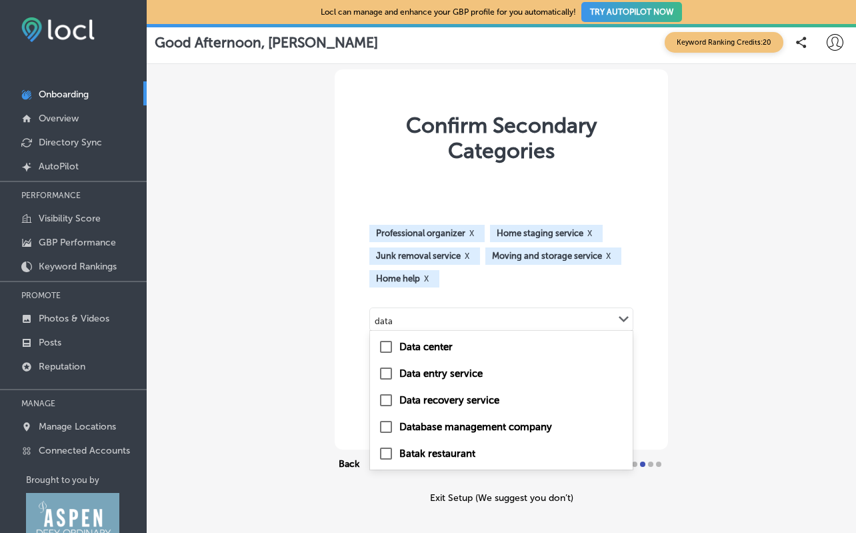
type input "data"
click at [747, 204] on div "Confirm Secondary Categories Professional organizer X Home staging service X Ju…" at bounding box center [501, 286] width 709 height 444
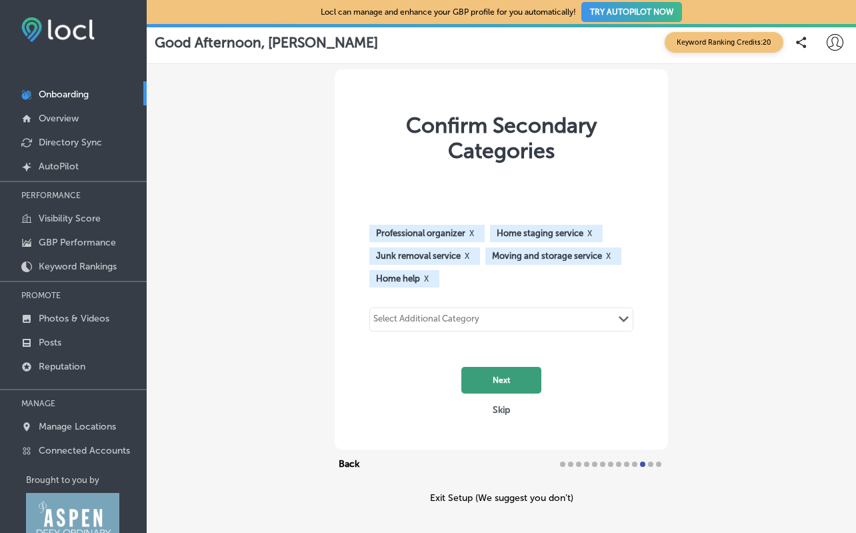
click at [500, 377] on button "Next" at bounding box center [501, 380] width 80 height 27
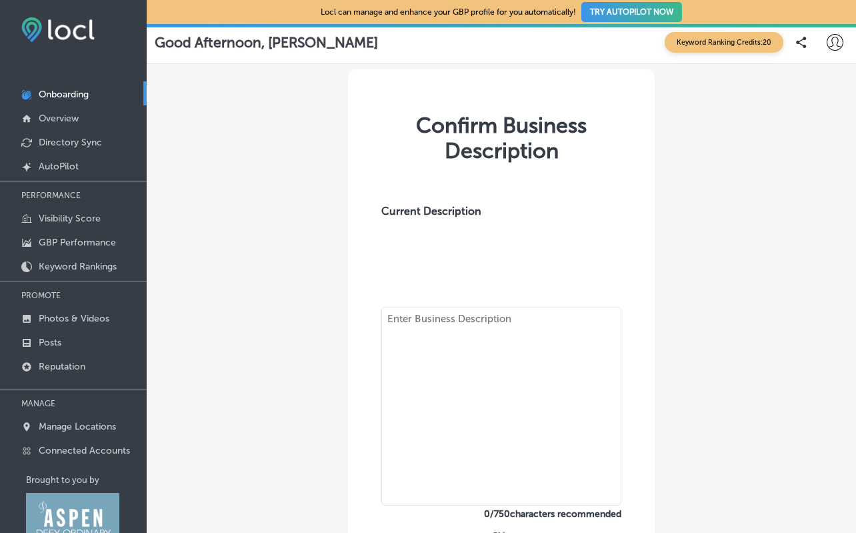
type textarea "DO will quickly organize every nook and cranny of your home and office to creat…"
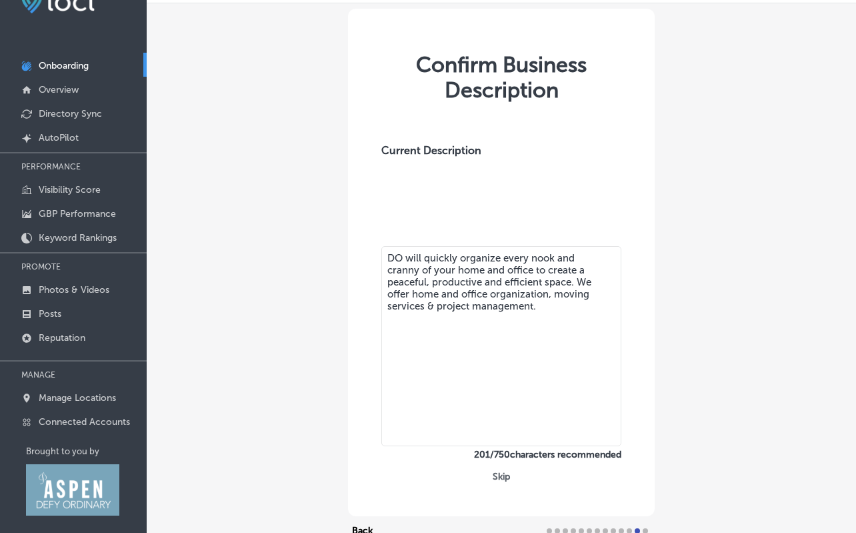
scroll to position [35, 0]
click at [553, 294] on textarea "DO will quickly organize every nook and cranny of your home and office to creat…" at bounding box center [501, 347] width 240 height 200
click at [572, 309] on textarea "DO will quickly organize every nook and cranny of your home and office to creat…" at bounding box center [501, 347] width 240 height 200
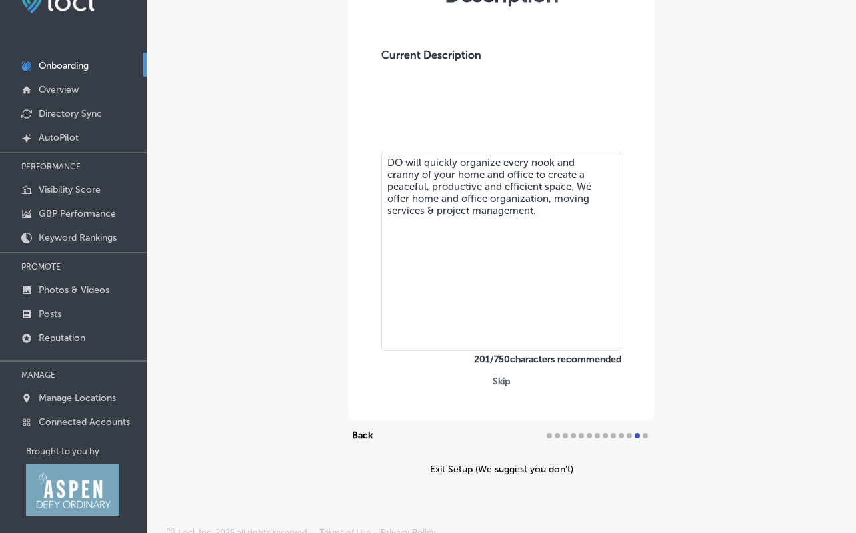
scroll to position [128, 0]
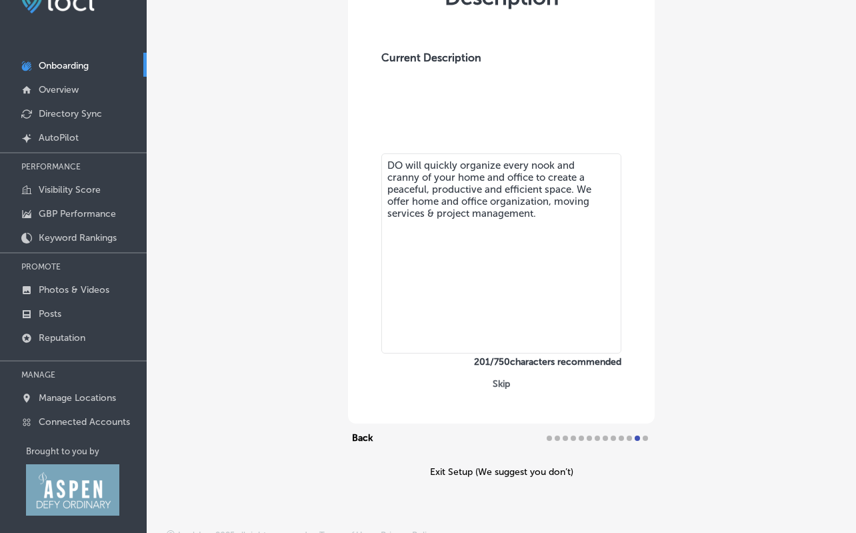
click at [547, 226] on textarea "DO will quickly organize every nook and cranny of your home and office to creat…" at bounding box center [501, 253] width 240 height 200
click at [499, 386] on button "Skip" at bounding box center [501, 383] width 25 height 13
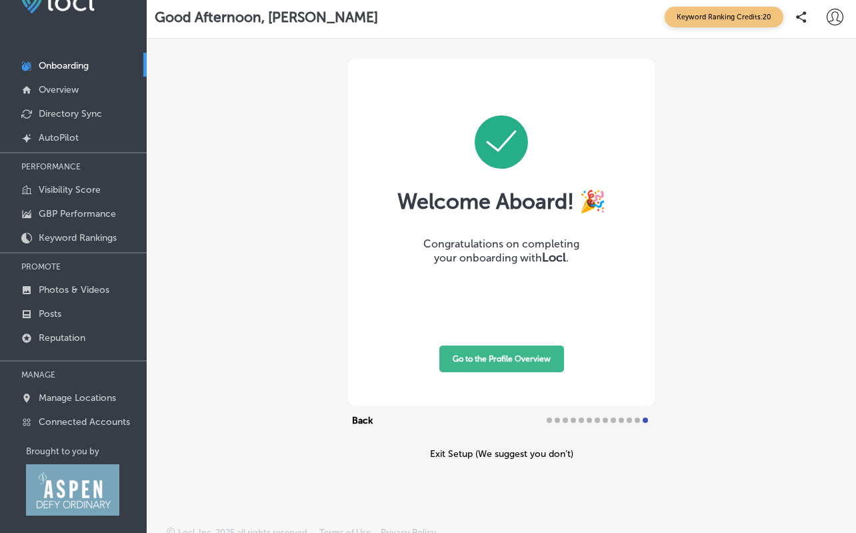
click at [537, 363] on button "Go to the Profile Overview" at bounding box center [501, 358] width 125 height 27
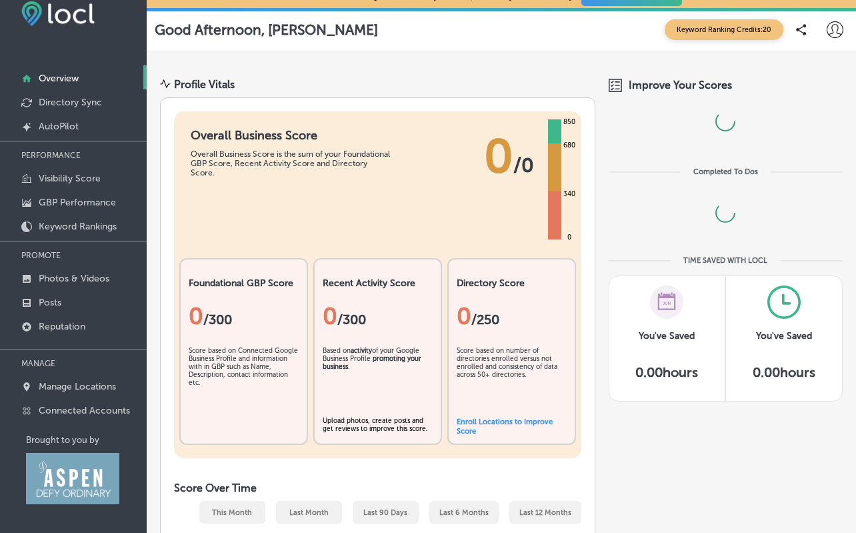
scroll to position [16, 0]
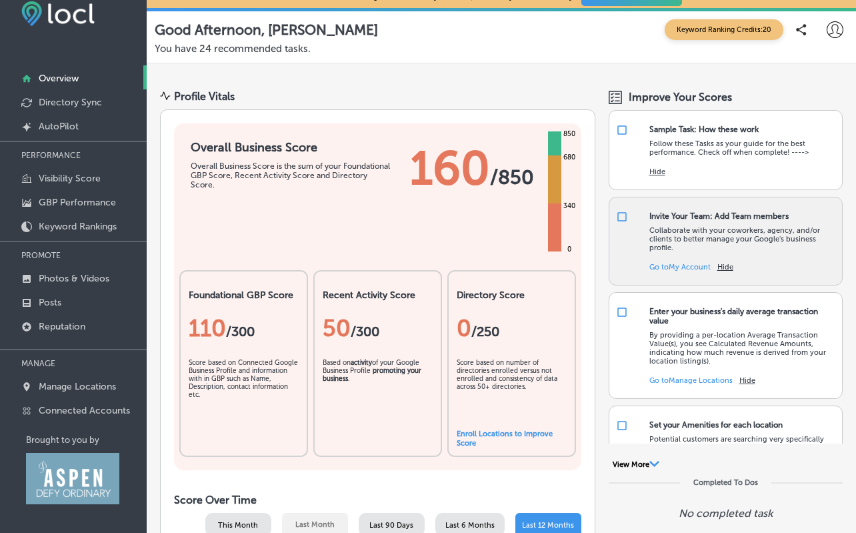
click at [668, 266] on link "Go to My Account" at bounding box center [679, 267] width 61 height 9
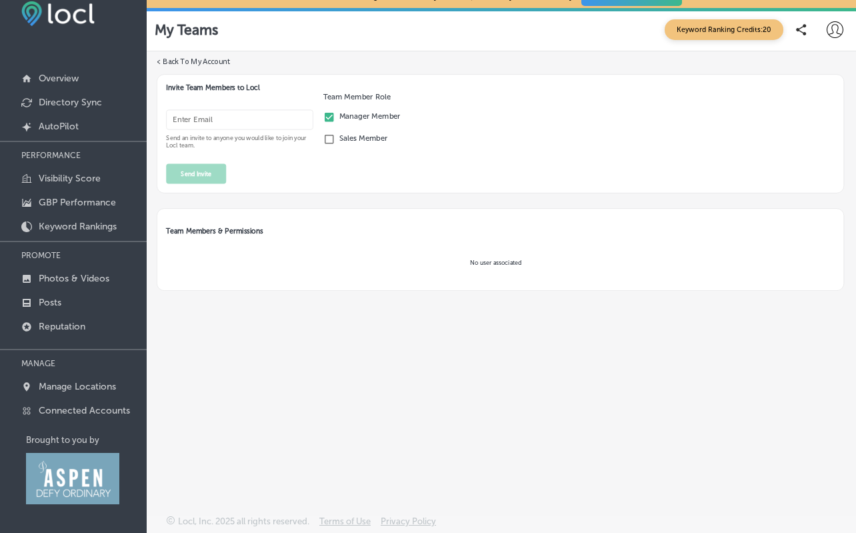
click at [252, 121] on input "email" at bounding box center [239, 119] width 147 height 20
click at [210, 169] on button "Send Invite" at bounding box center [196, 173] width 60 height 20
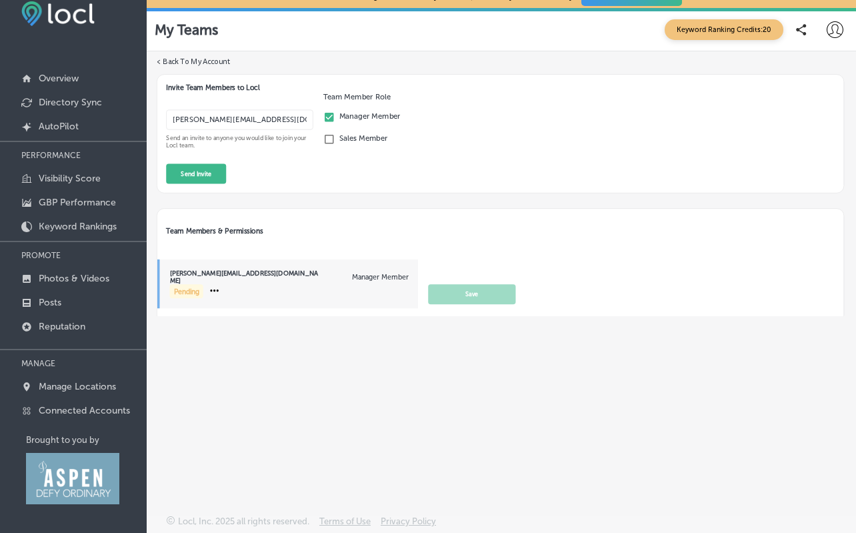
click at [264, 113] on input "emily@doaspen.com" at bounding box center [239, 119] width 147 height 20
drag, startPoint x: 266, startPoint y: 117, endPoint x: 149, endPoint y: 126, distance: 117.7
click at [149, 126] on div "< Back To My Account Invite Team Members to Locl emily@doaspen.com Send an invi…" at bounding box center [501, 259] width 709 height 417
type input "kristen@denisorganization.com"
click at [214, 173] on button "Send Invite" at bounding box center [196, 173] width 60 height 20
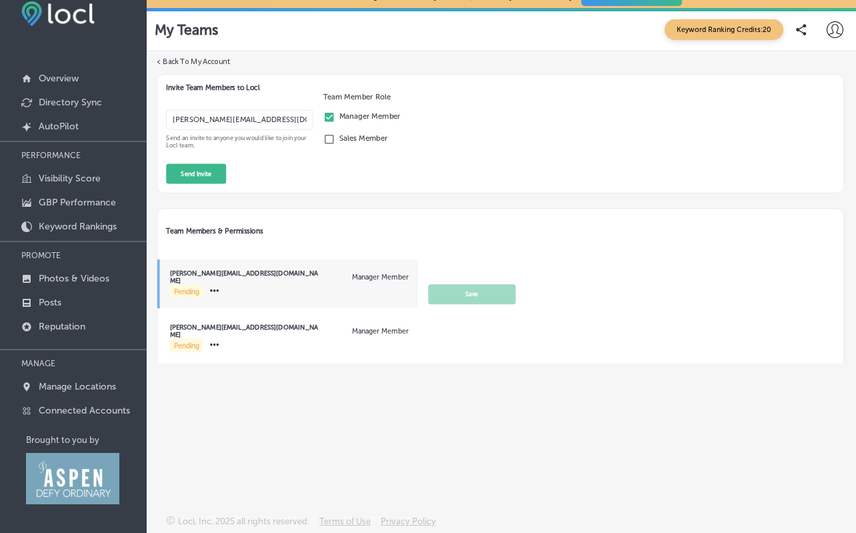
click at [721, 31] on span "Keyword Ranking Credits: 20" at bounding box center [724, 29] width 119 height 21
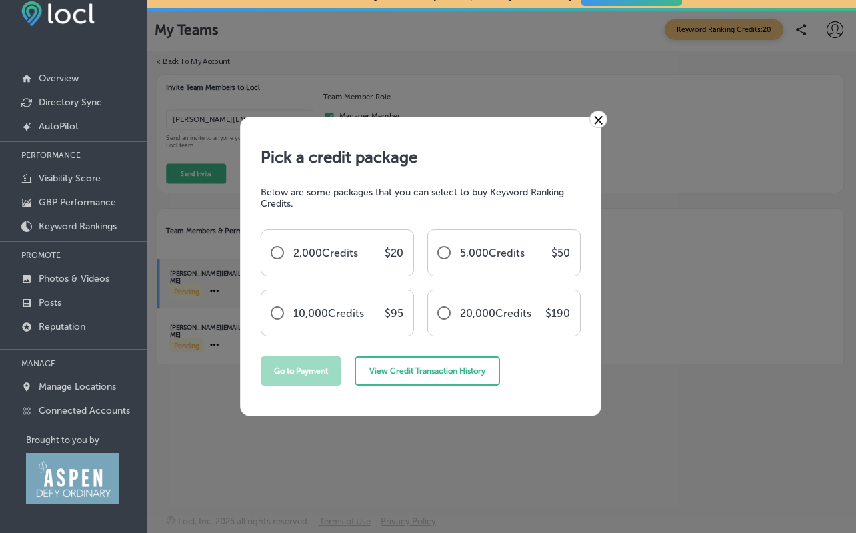
click at [595, 119] on link "×" at bounding box center [598, 119] width 18 height 17
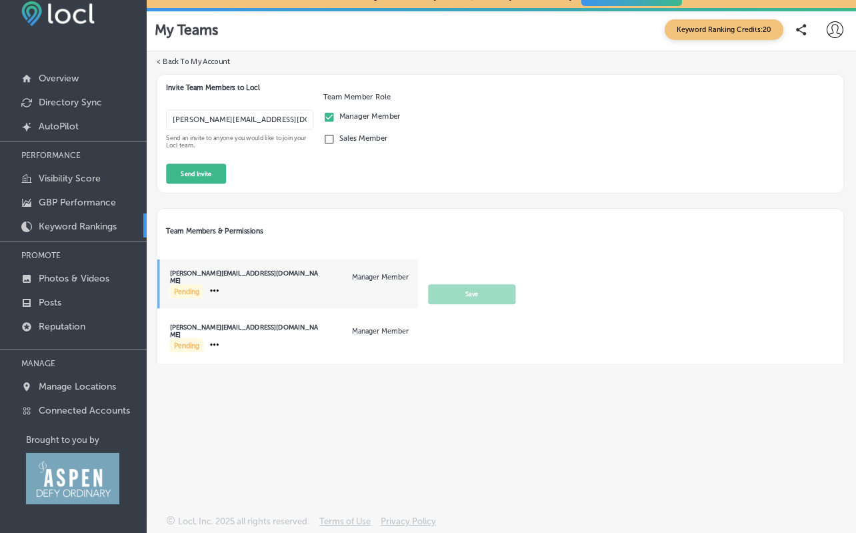
click at [81, 227] on p "Keyword Rankings" at bounding box center [78, 226] width 78 height 11
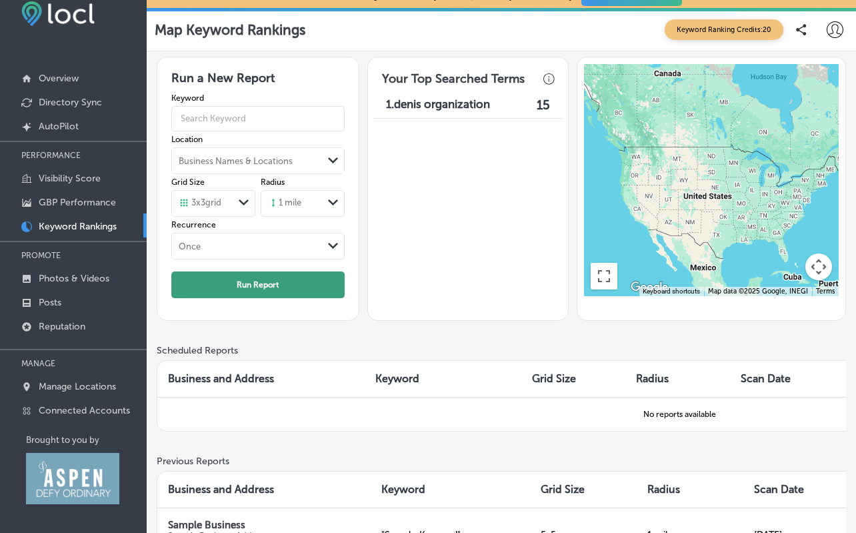
click at [237, 293] on button "Run Report" at bounding box center [257, 284] width 173 height 27
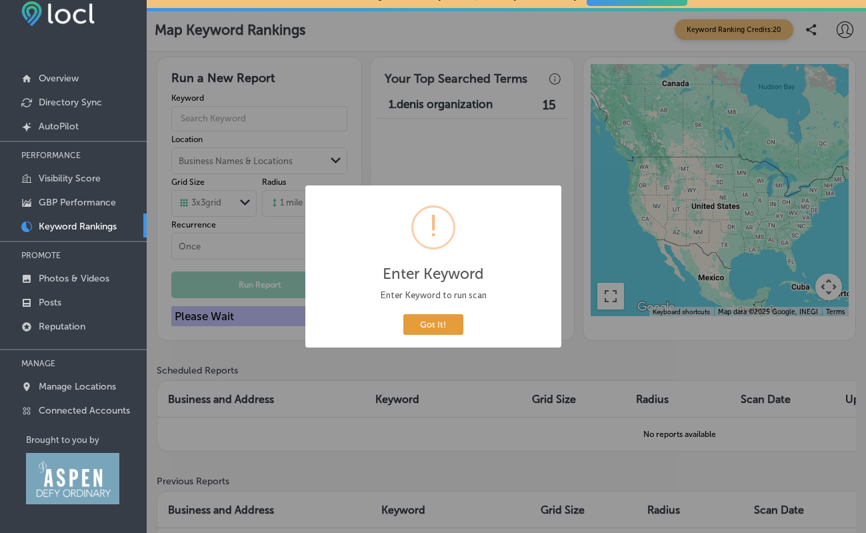
click at [429, 328] on button "Got It!" at bounding box center [433, 324] width 60 height 21
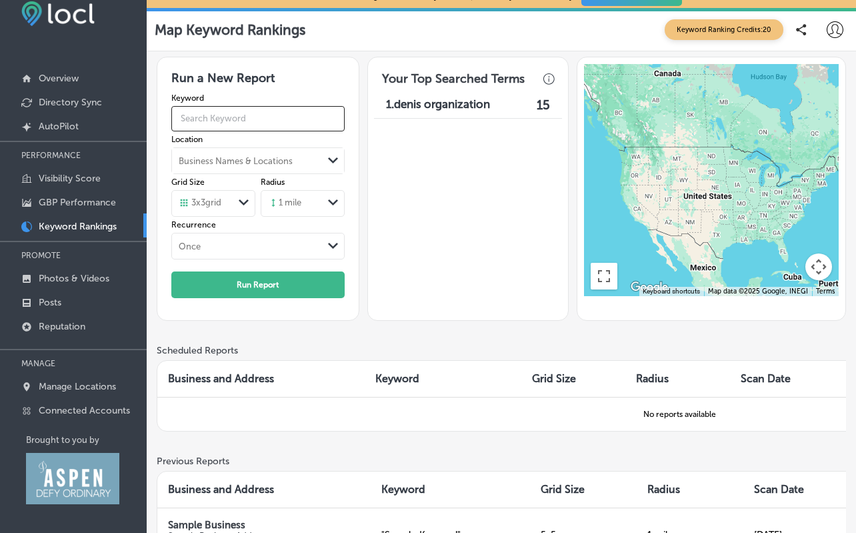
click at [253, 117] on input "text" at bounding box center [257, 119] width 173 height 34
type input "organize"
click at [264, 167] on div "Business Names & Locations" at bounding box center [247, 161] width 151 height 20
click at [264, 165] on div "Business Names & Locations" at bounding box center [247, 161] width 151 height 20
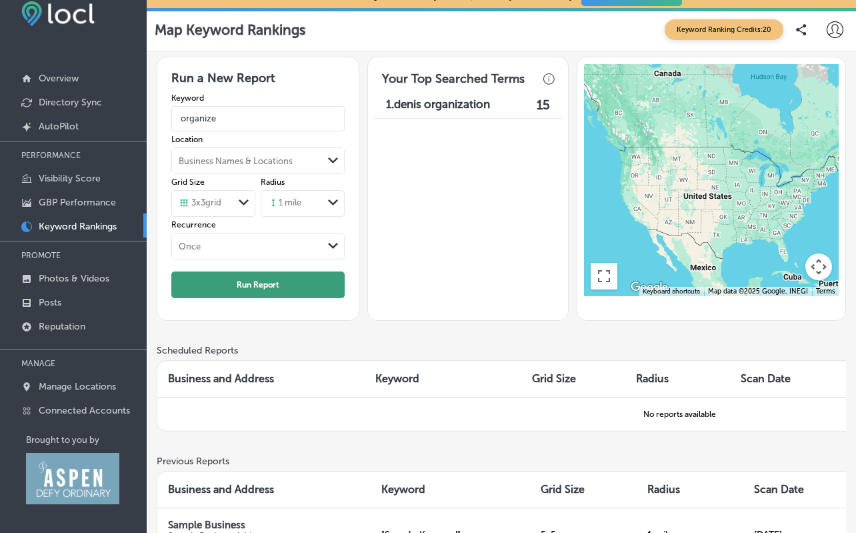
click at [272, 278] on button "Run Report" at bounding box center [257, 284] width 173 height 27
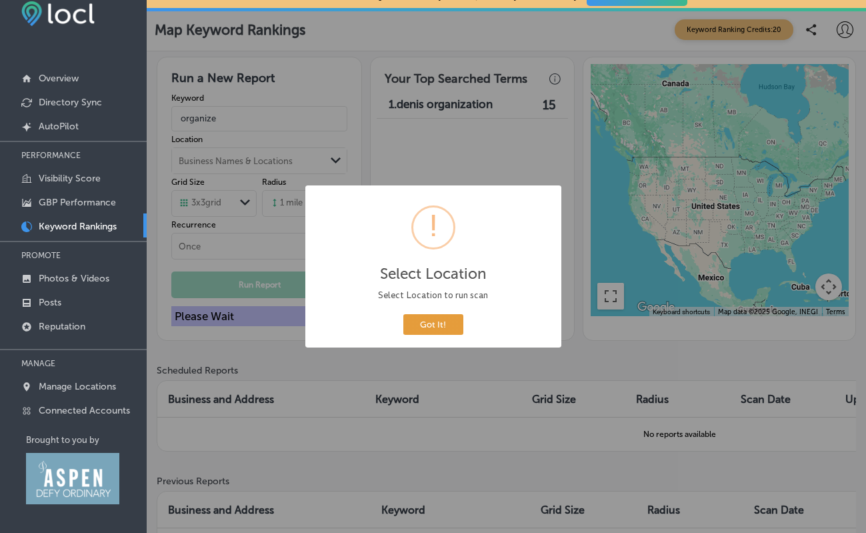
click at [431, 324] on button "Got It!" at bounding box center [433, 324] width 60 height 21
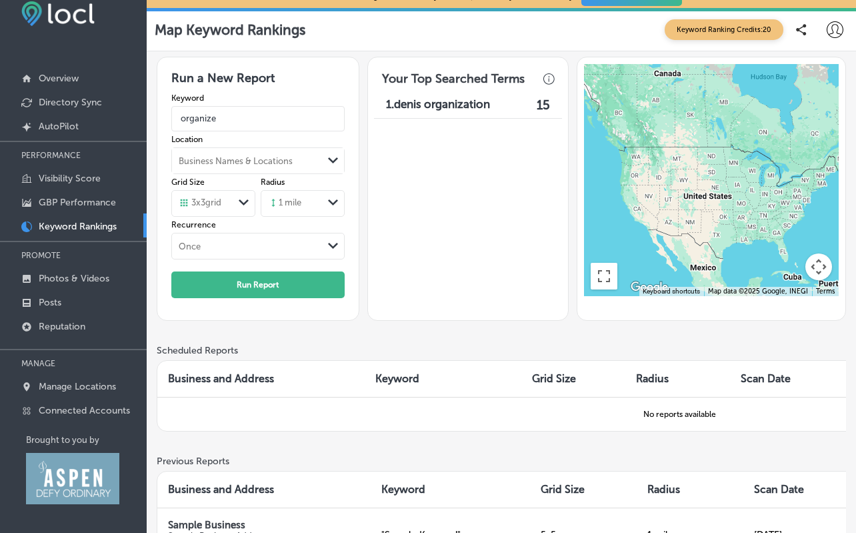
click at [267, 159] on div "Business Names & Locations" at bounding box center [236, 161] width 114 height 10
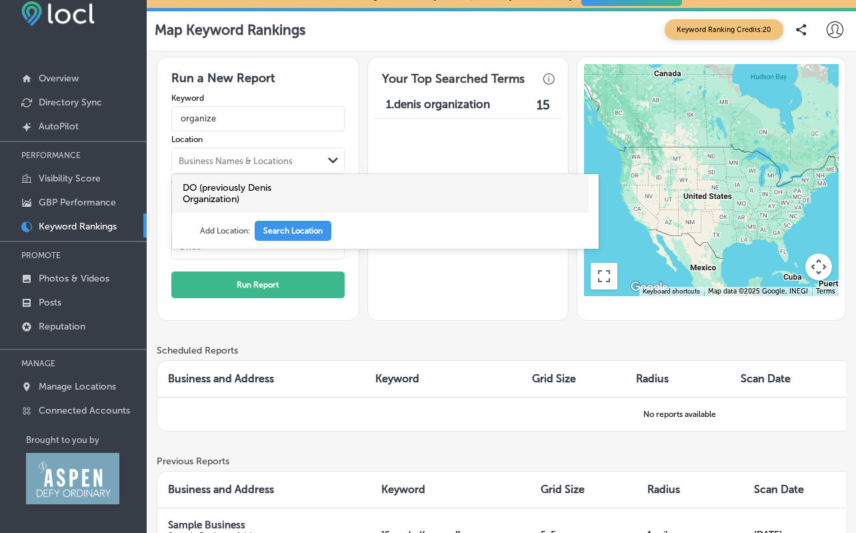
click at [268, 195] on label "DO (previously Denis Organization)" at bounding box center [249, 193] width 133 height 23
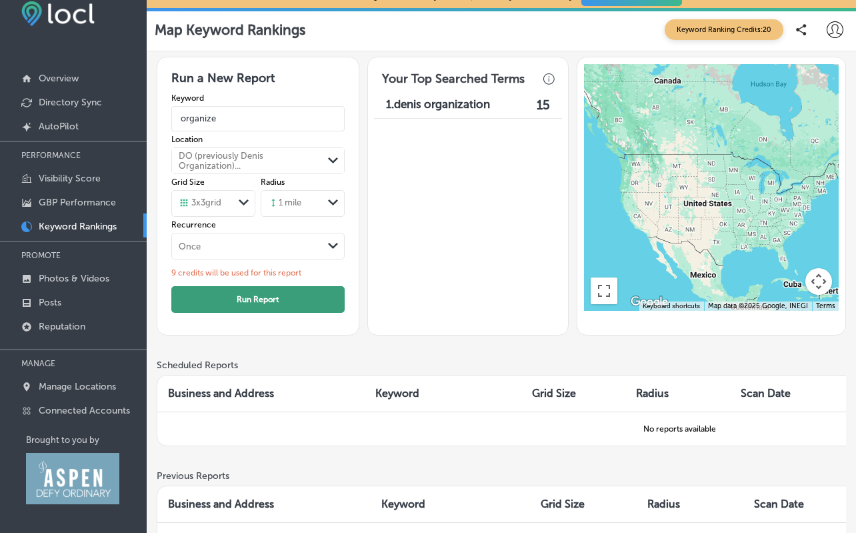
click at [289, 293] on button "Run Report" at bounding box center [257, 299] width 173 height 27
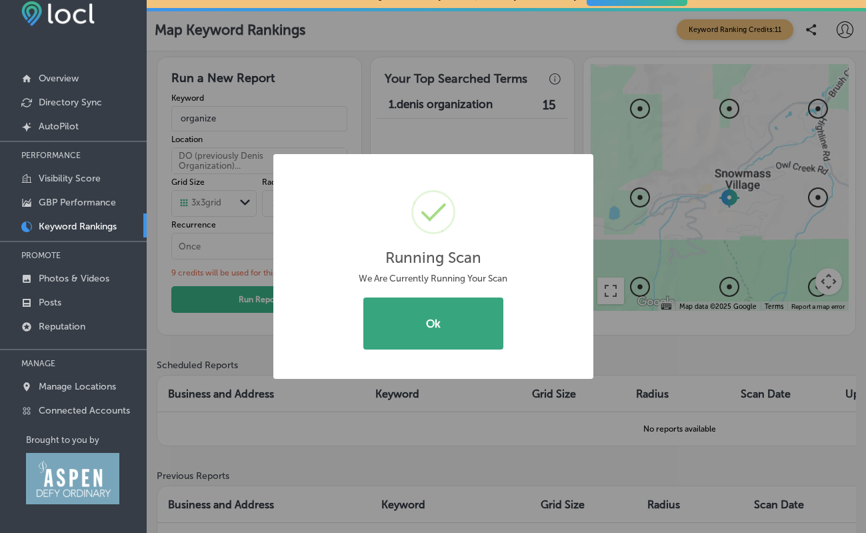
click at [455, 331] on button "Ok" at bounding box center [433, 323] width 140 height 52
